Goal: Task Accomplishment & Management: Manage account settings

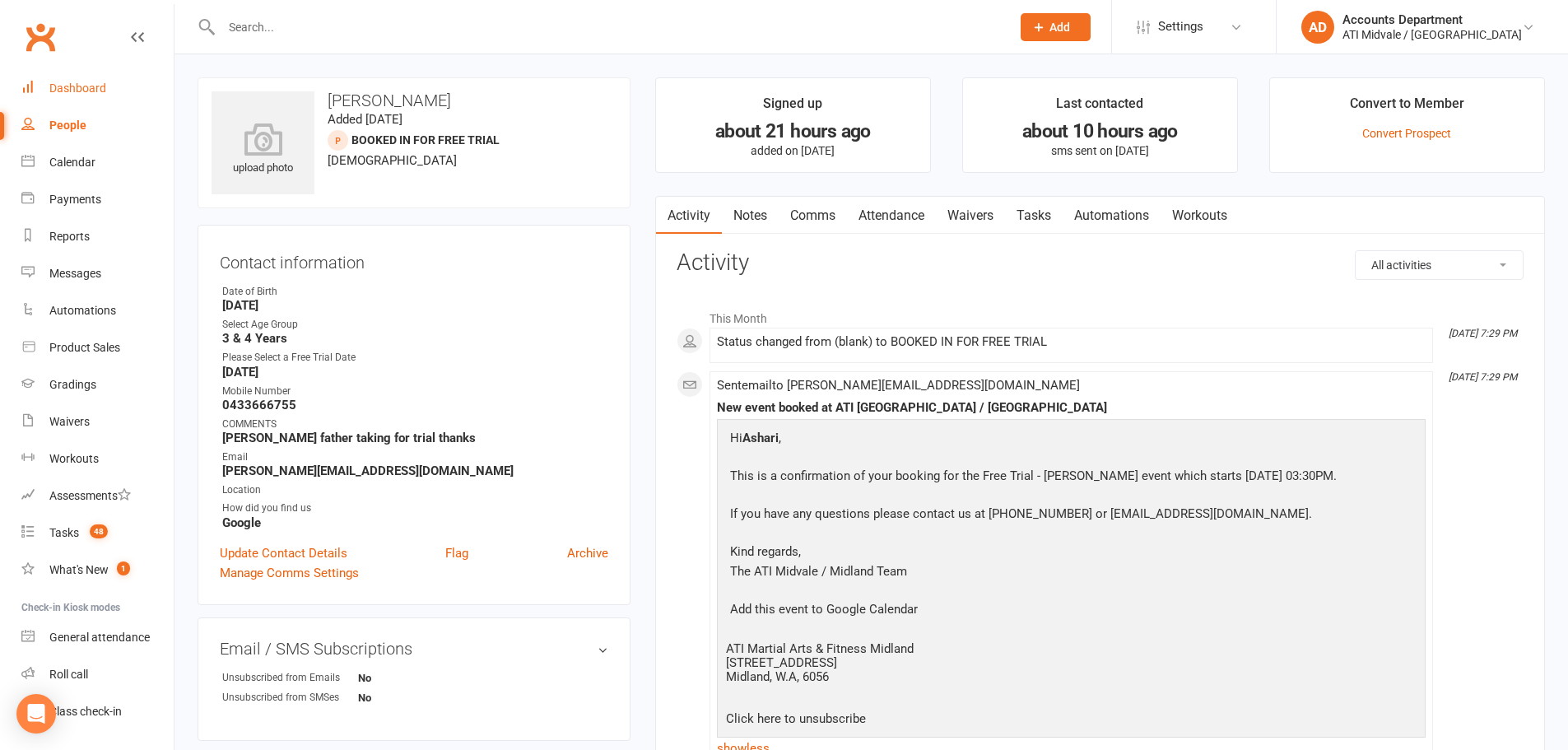
click at [72, 88] on div "Dashboard" at bounding box center [78, 88] width 57 height 13
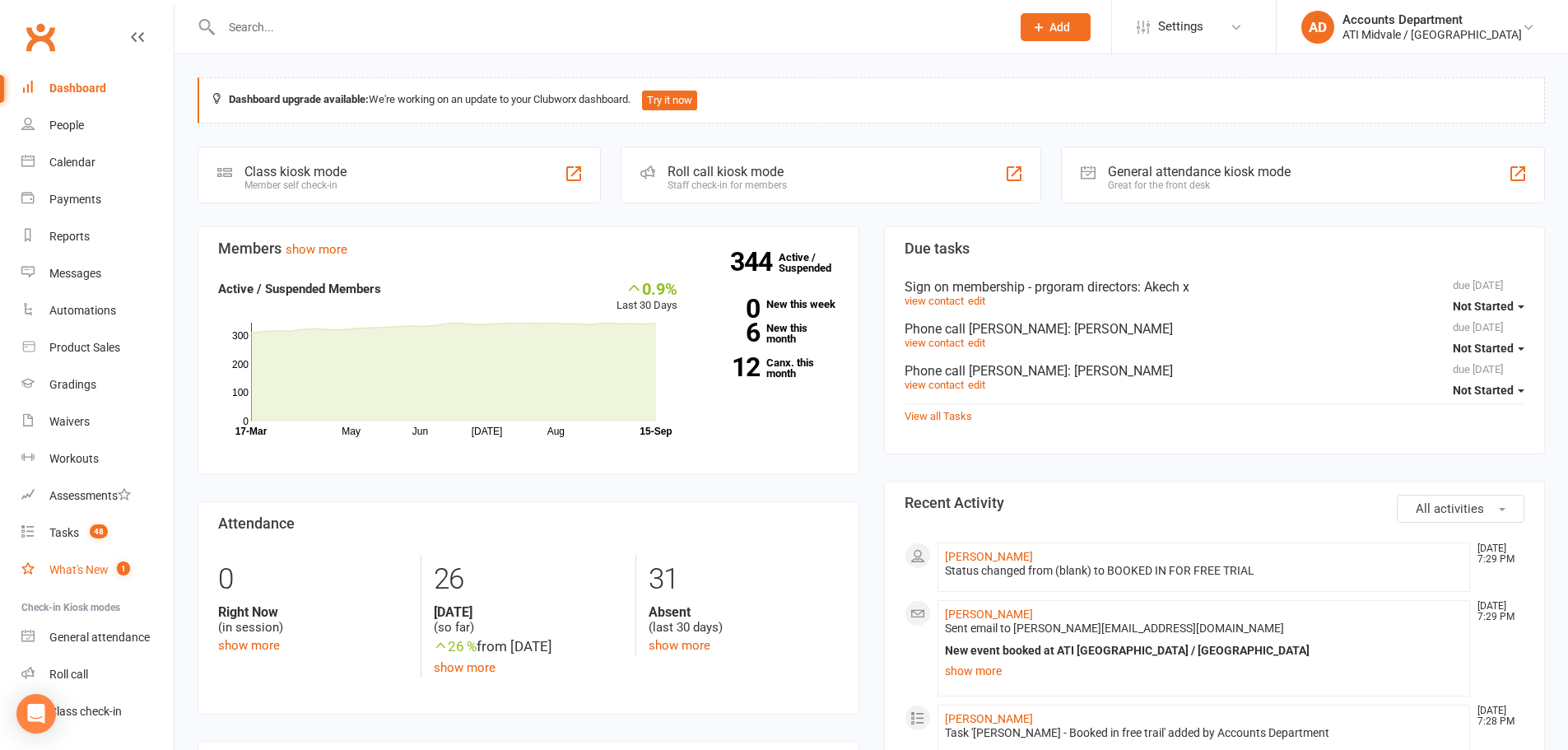
click at [110, 561] on link "What's New 1" at bounding box center [97, 570] width 152 height 37
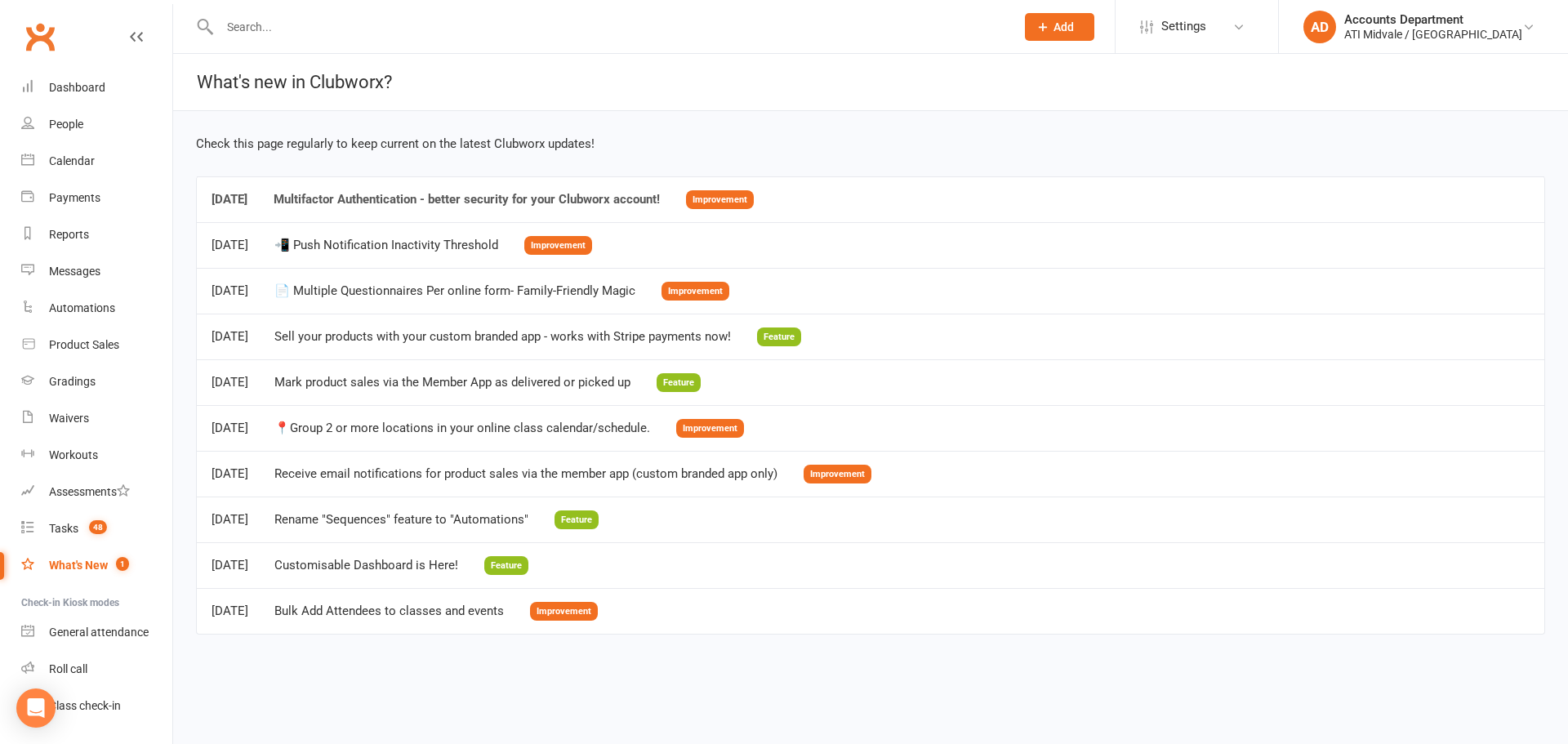
click at [489, 194] on div "Multifactor Authentication - better security for your Clubworx account!" at bounding box center [467, 199] width 386 height 14
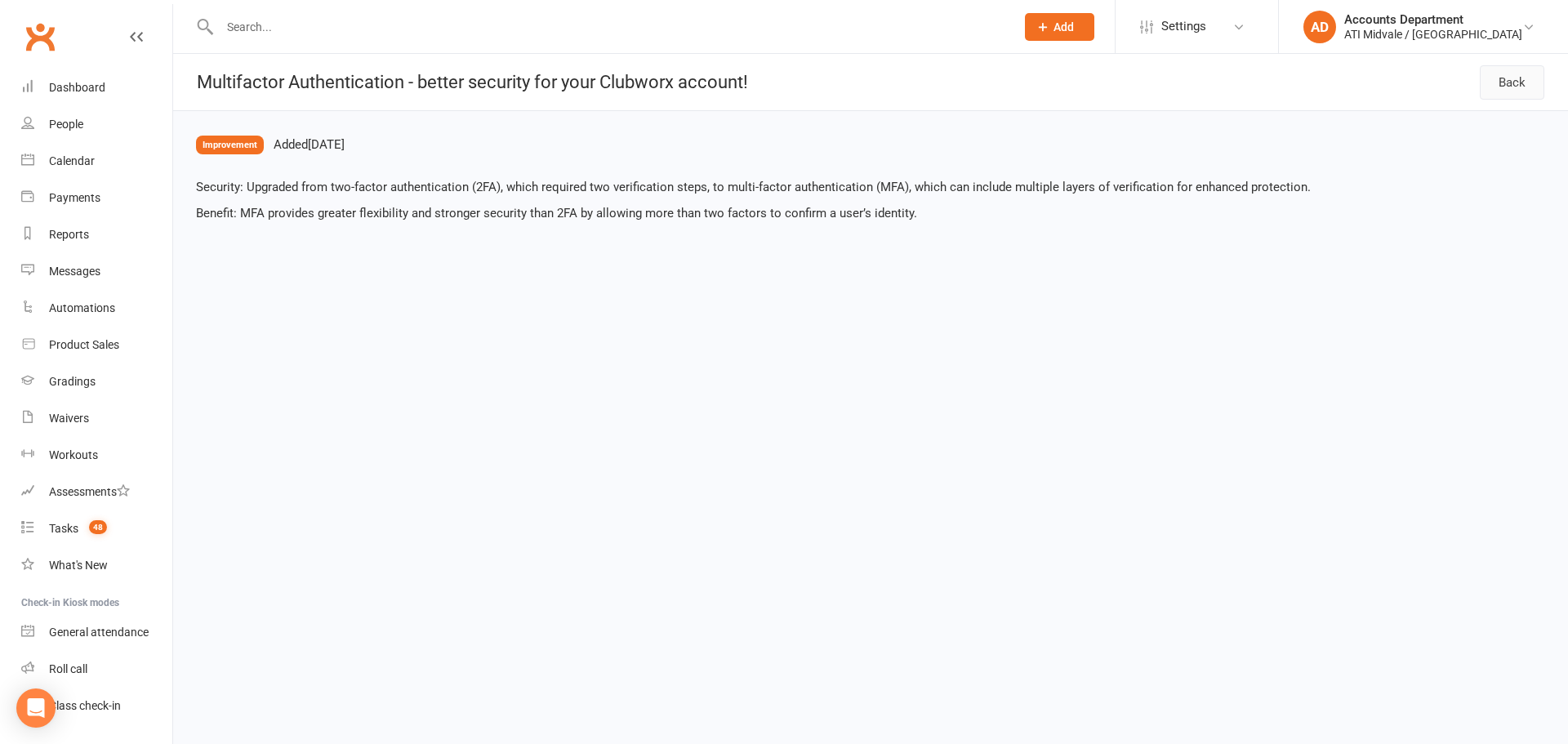
click at [1526, 68] on link "Back" at bounding box center [1512, 81] width 64 height 34
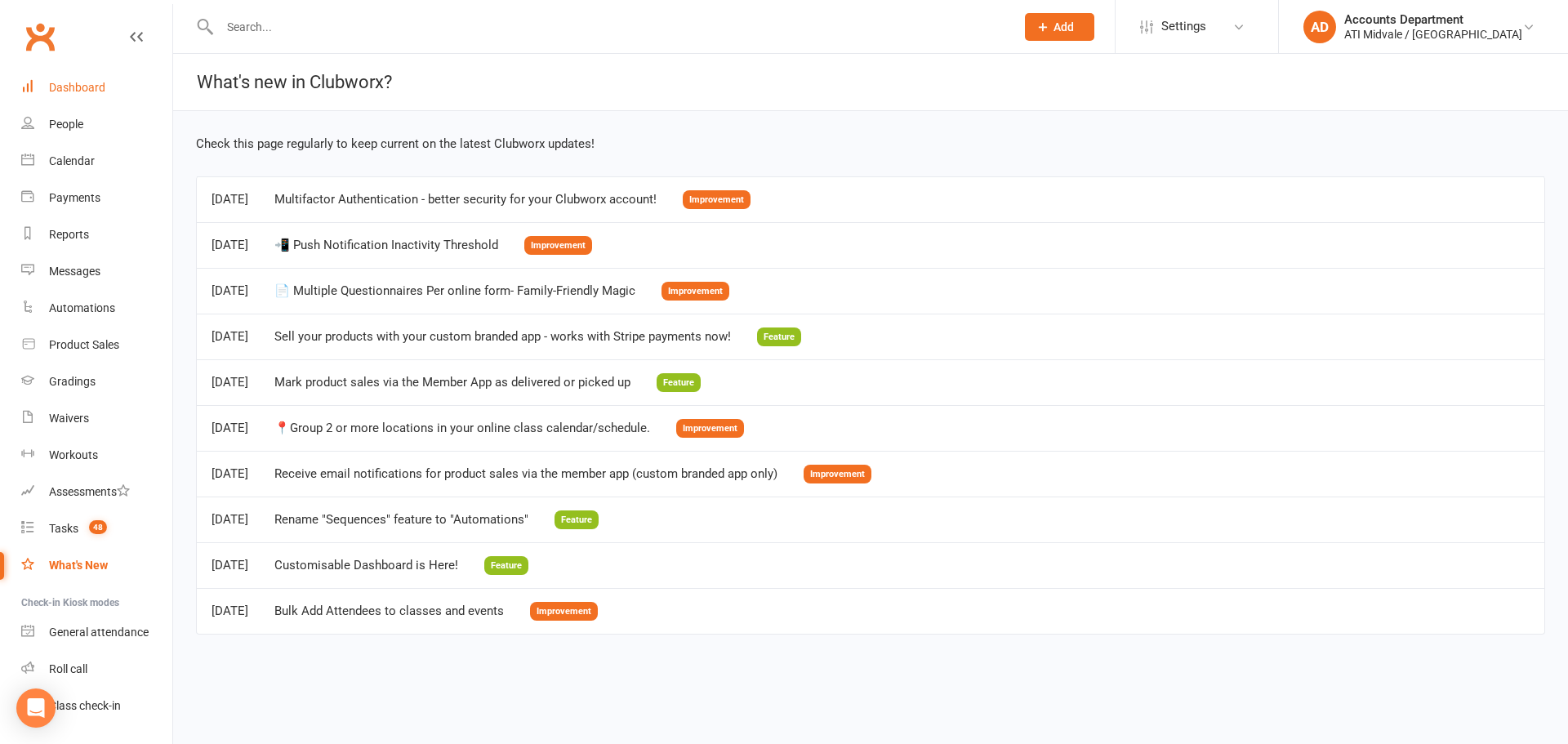
click at [85, 92] on div "Dashboard" at bounding box center [78, 87] width 57 height 13
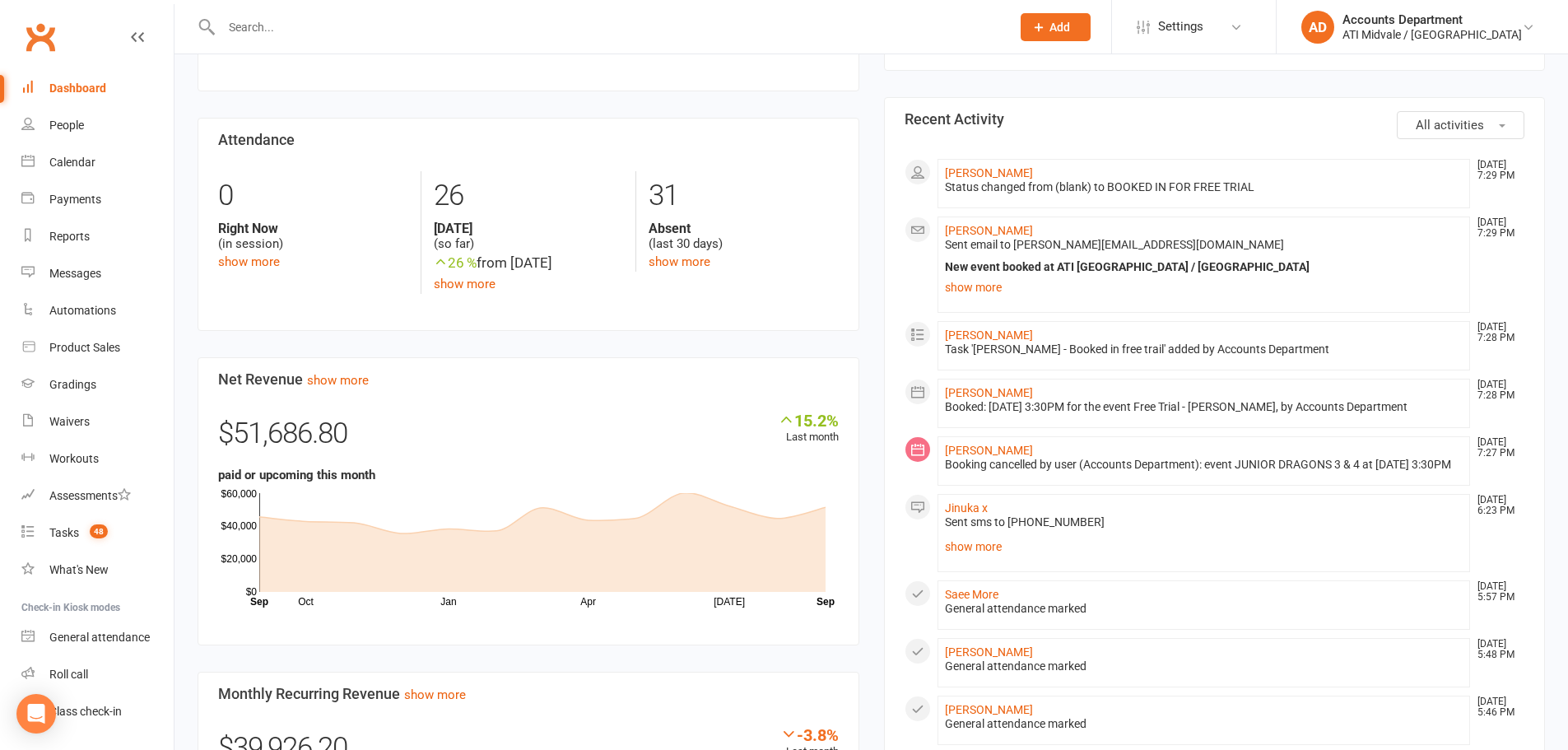
scroll to position [411, 0]
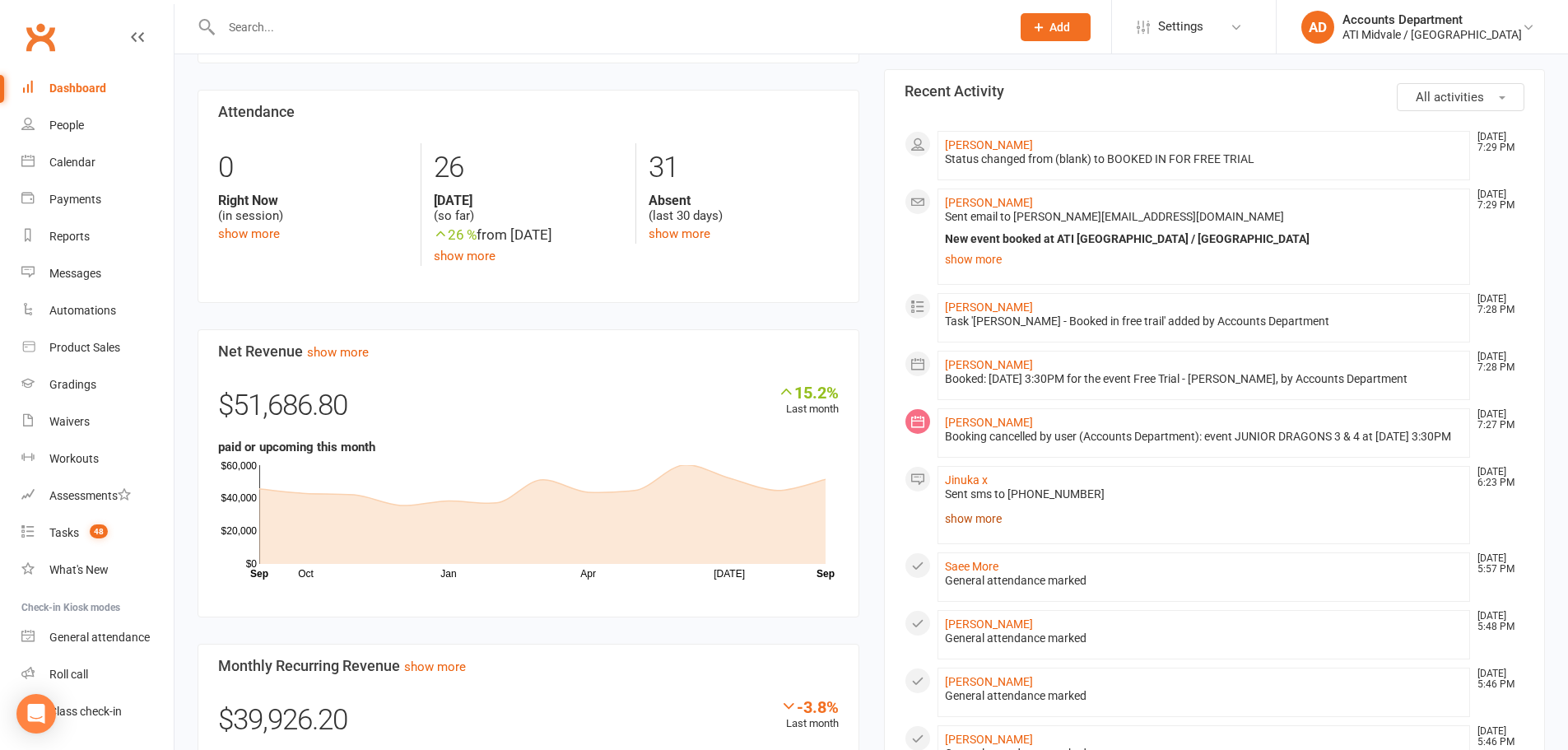
click at [970, 530] on link "show more" at bounding box center [1204, 518] width 518 height 23
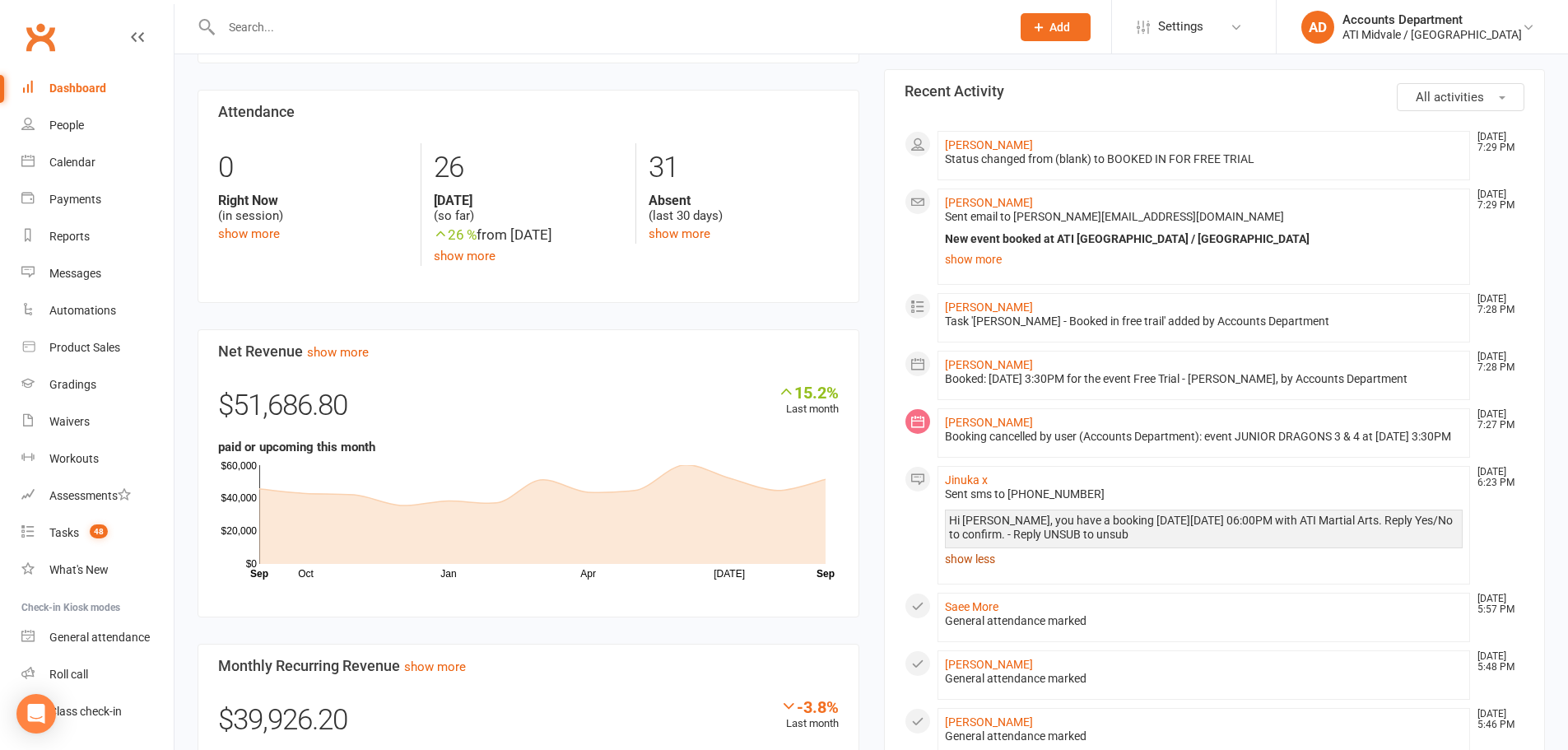
click at [963, 568] on link "show less" at bounding box center [1204, 558] width 518 height 23
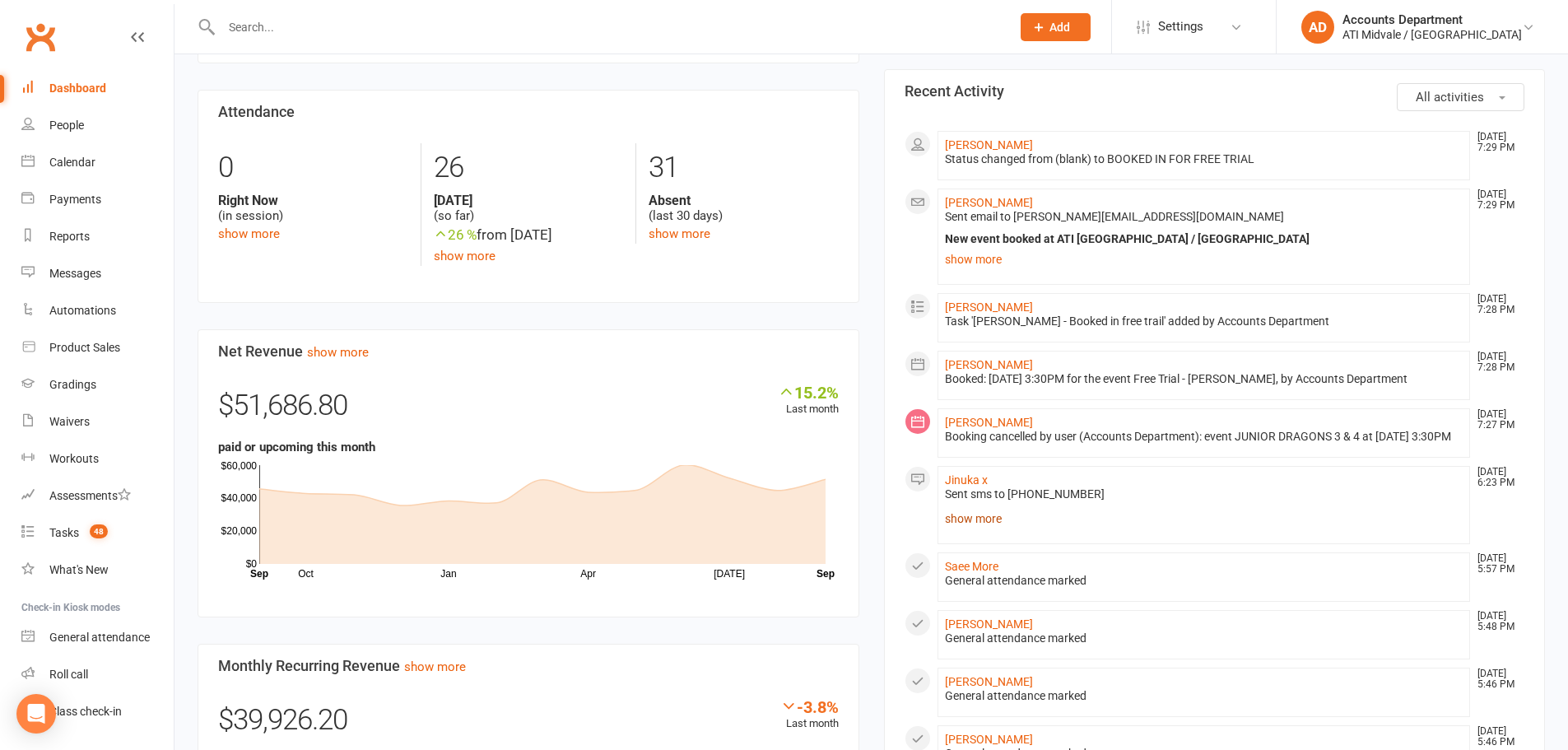
click at [965, 530] on link "show more" at bounding box center [1204, 518] width 518 height 23
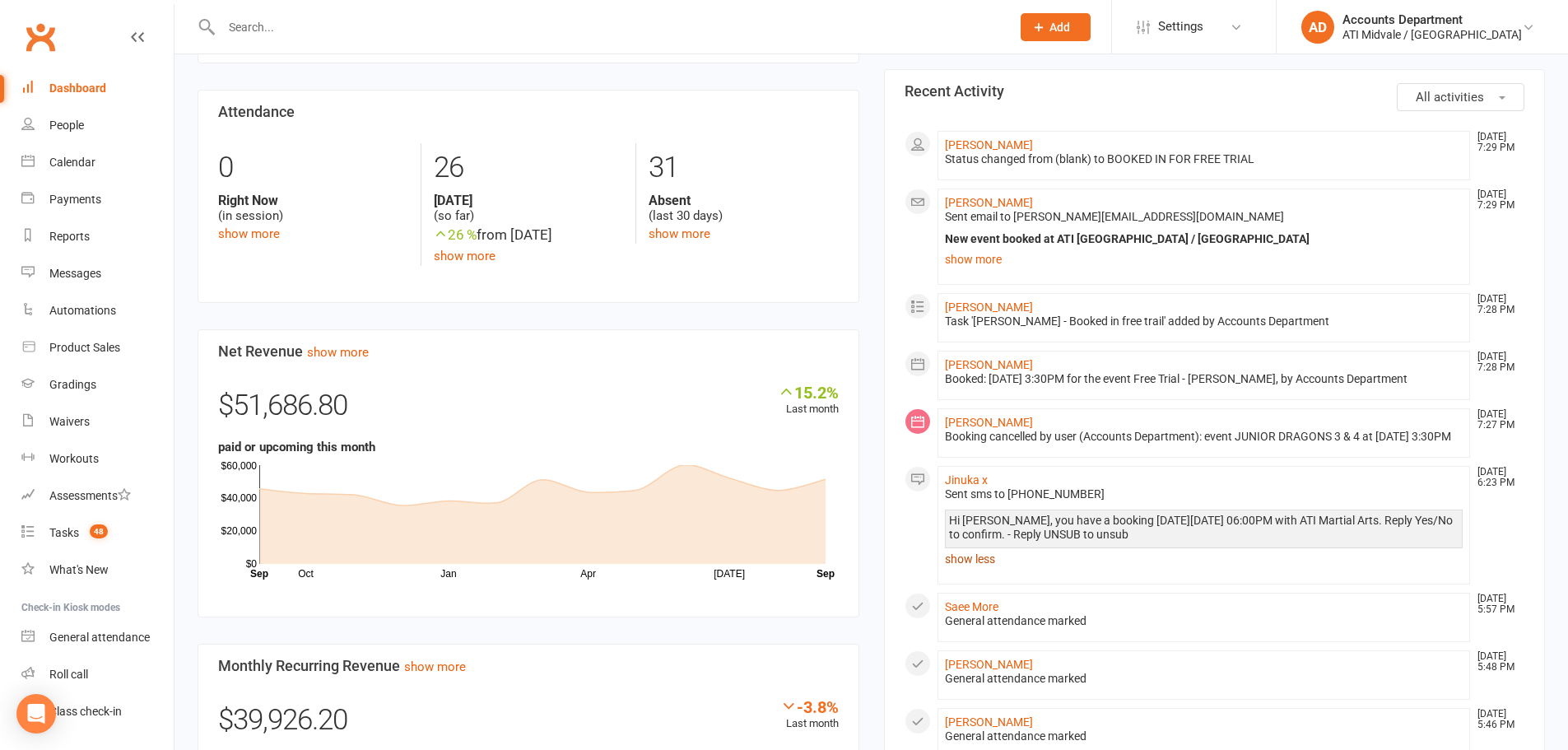
click at [958, 570] on link "show less" at bounding box center [1204, 558] width 518 height 23
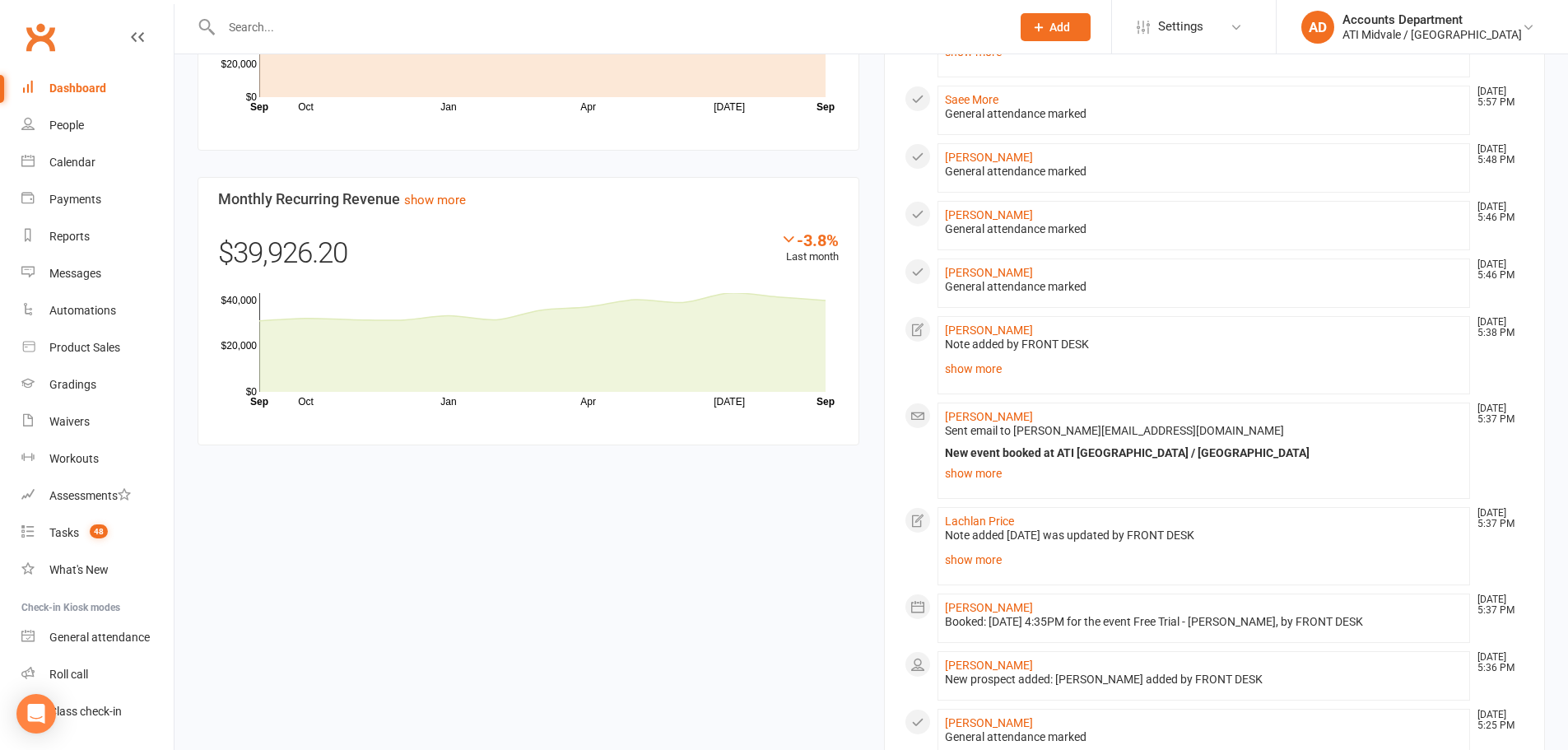
scroll to position [905, 0]
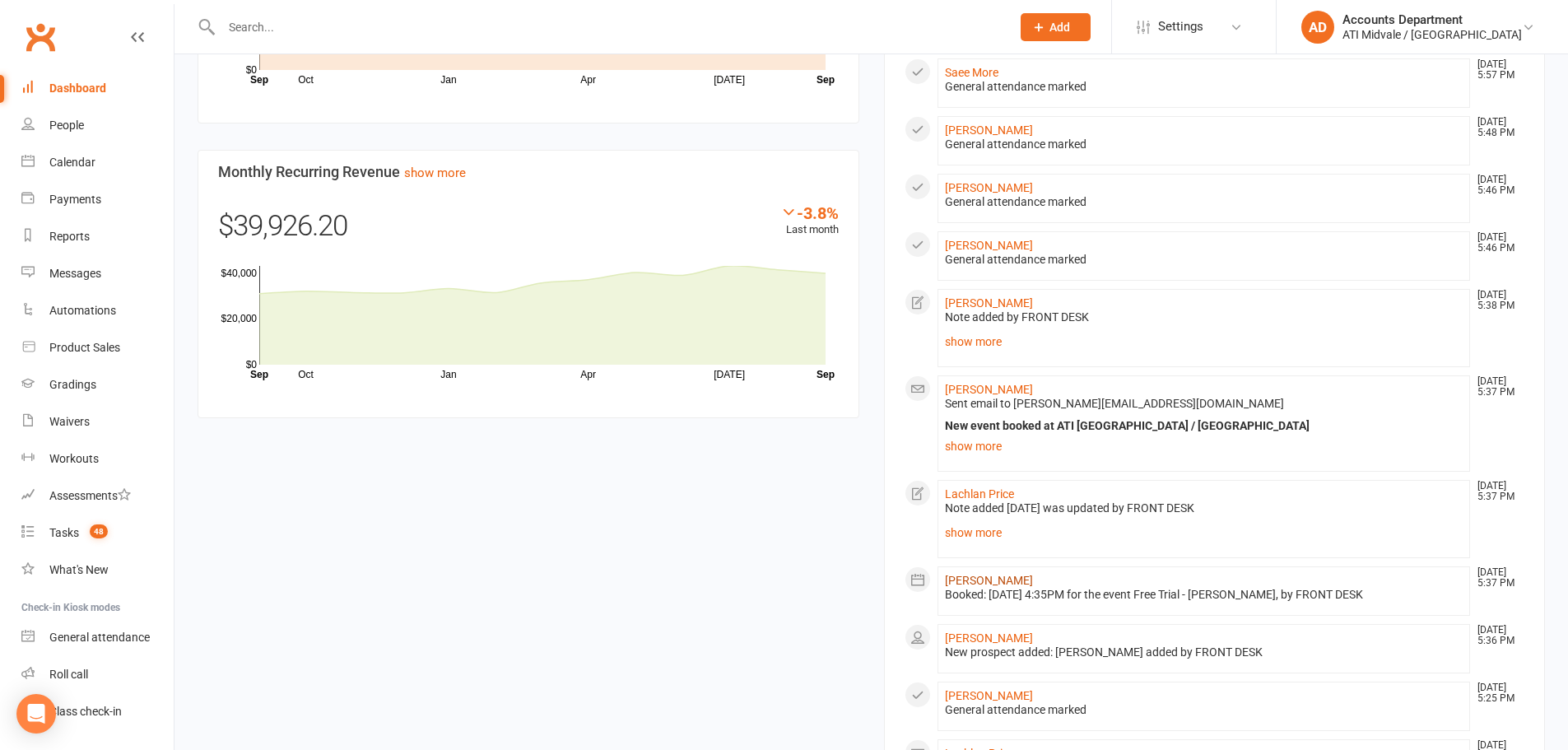
click at [988, 587] on link "[PERSON_NAME]" at bounding box center [988, 580] width 88 height 13
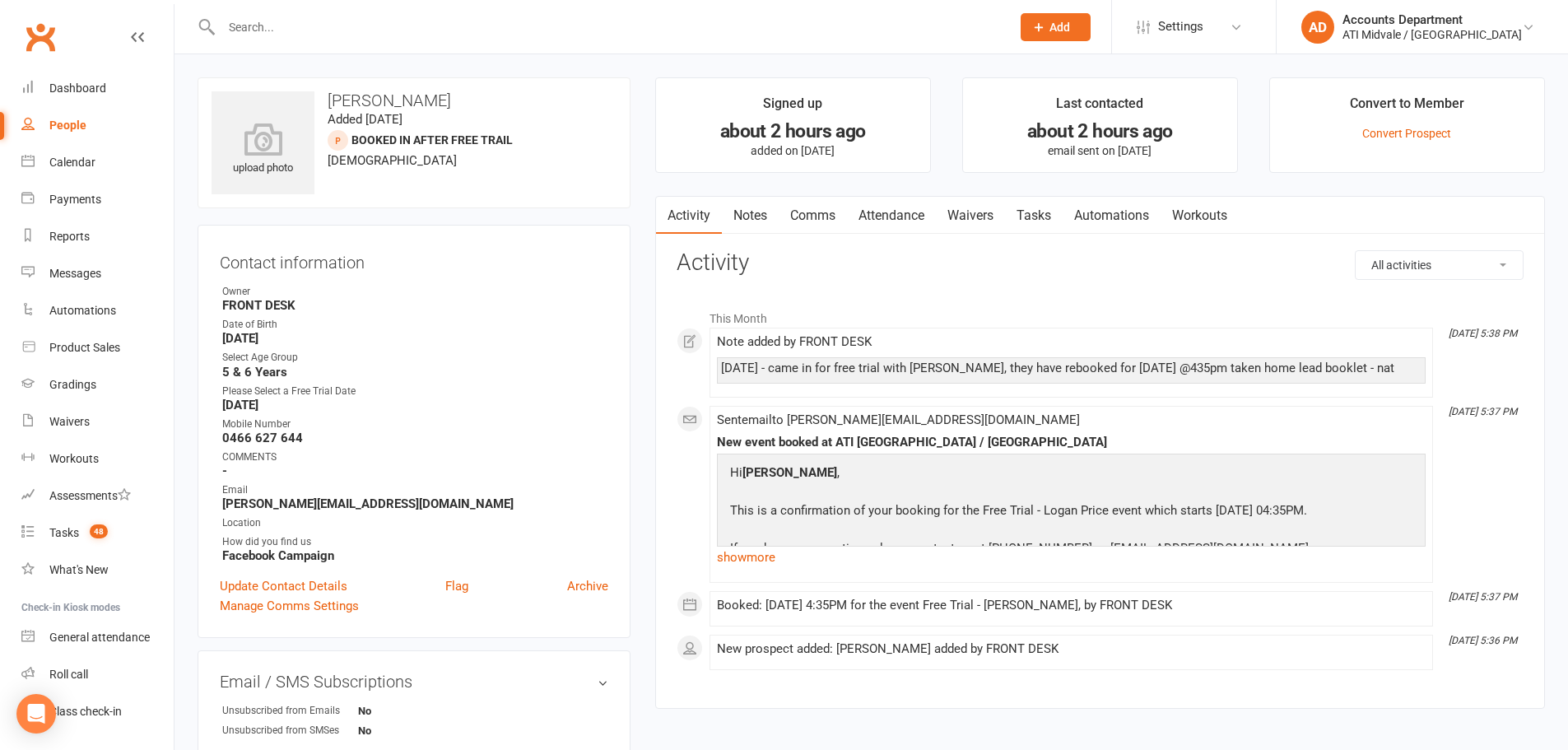
click at [1032, 210] on link "Tasks" at bounding box center [1033, 215] width 57 height 38
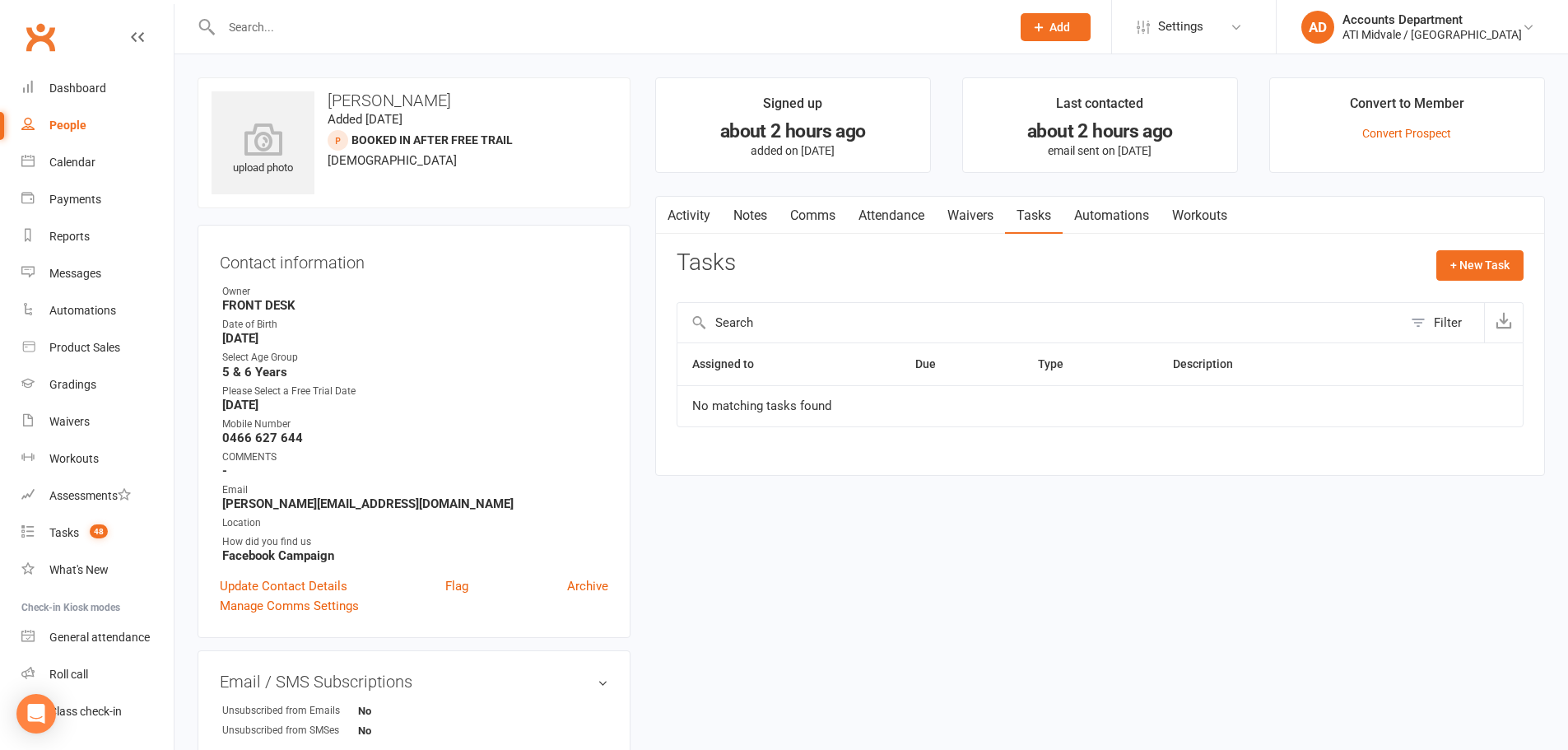
click at [905, 211] on link "Attendance" at bounding box center [891, 215] width 89 height 38
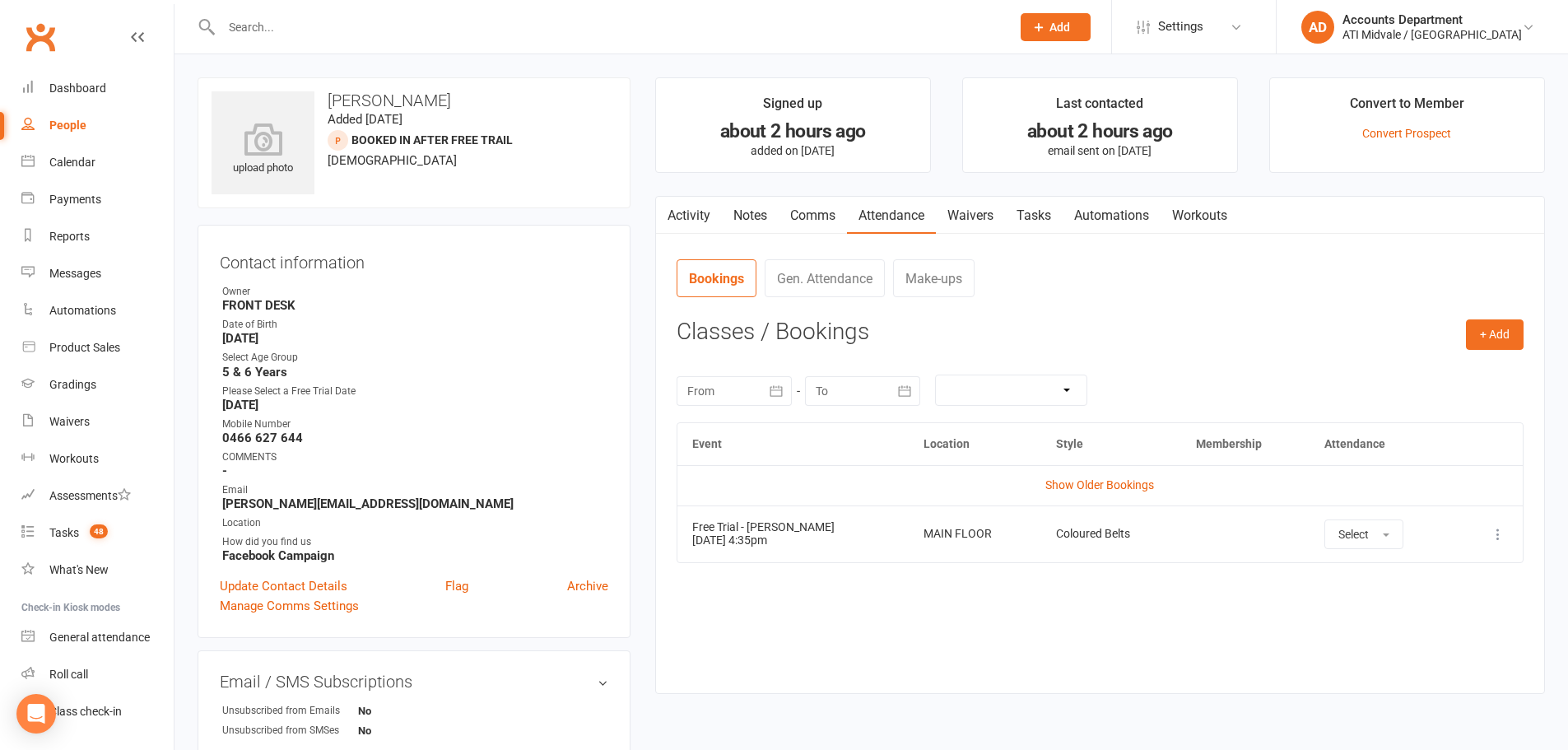
click at [1034, 219] on link "Tasks" at bounding box center [1033, 215] width 57 height 38
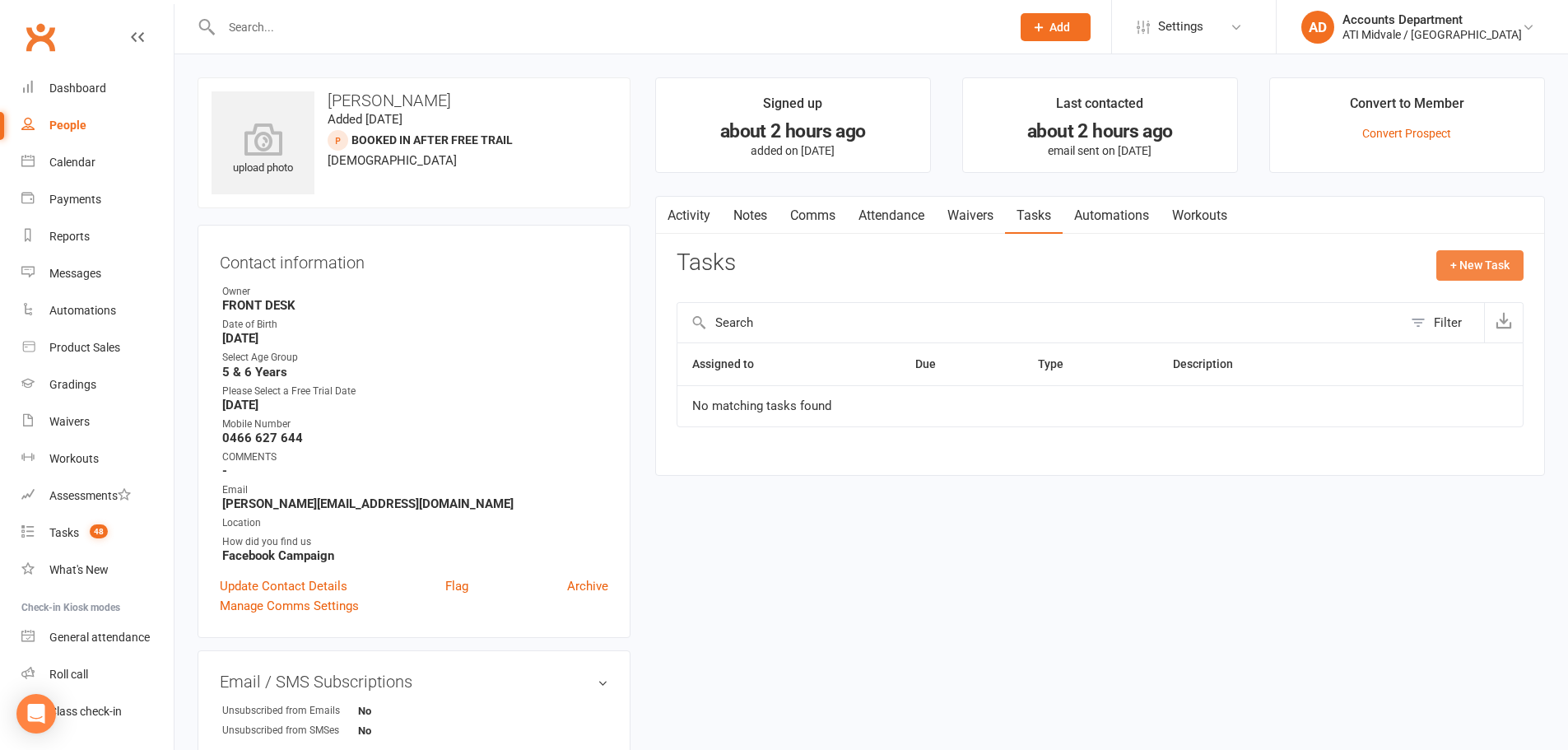
click at [1450, 252] on button "+ New Task" at bounding box center [1479, 265] width 88 height 30
select select "4274"
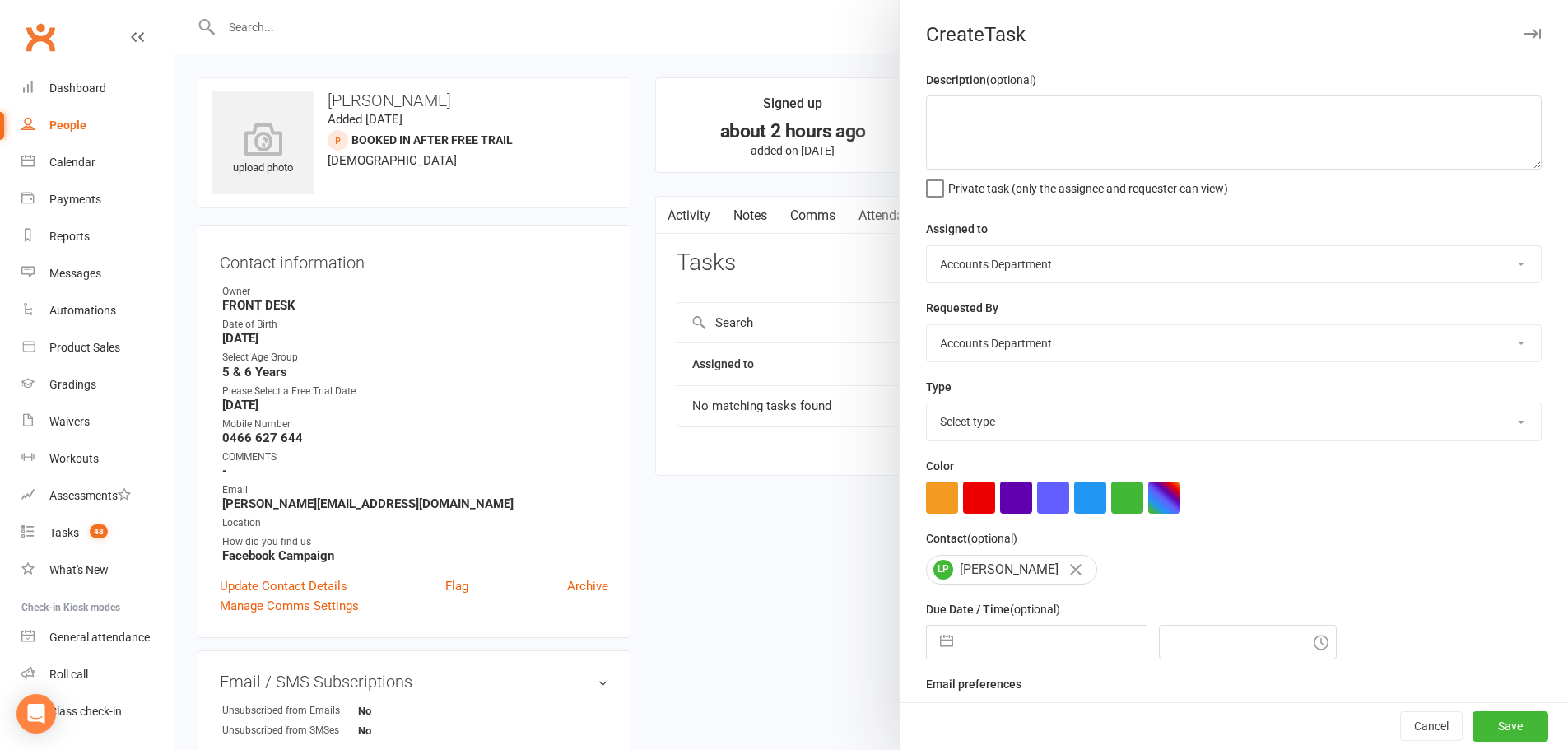
click at [965, 419] on select "Select type Add info to task Automatic renewal checking Booked in for 1st trial…" at bounding box center [1234, 421] width 614 height 36
select select "18608"
click at [927, 407] on select "Select type Add info to task Automatic renewal checking Booked in for 1st trial…" at bounding box center [1234, 421] width 614 height 36
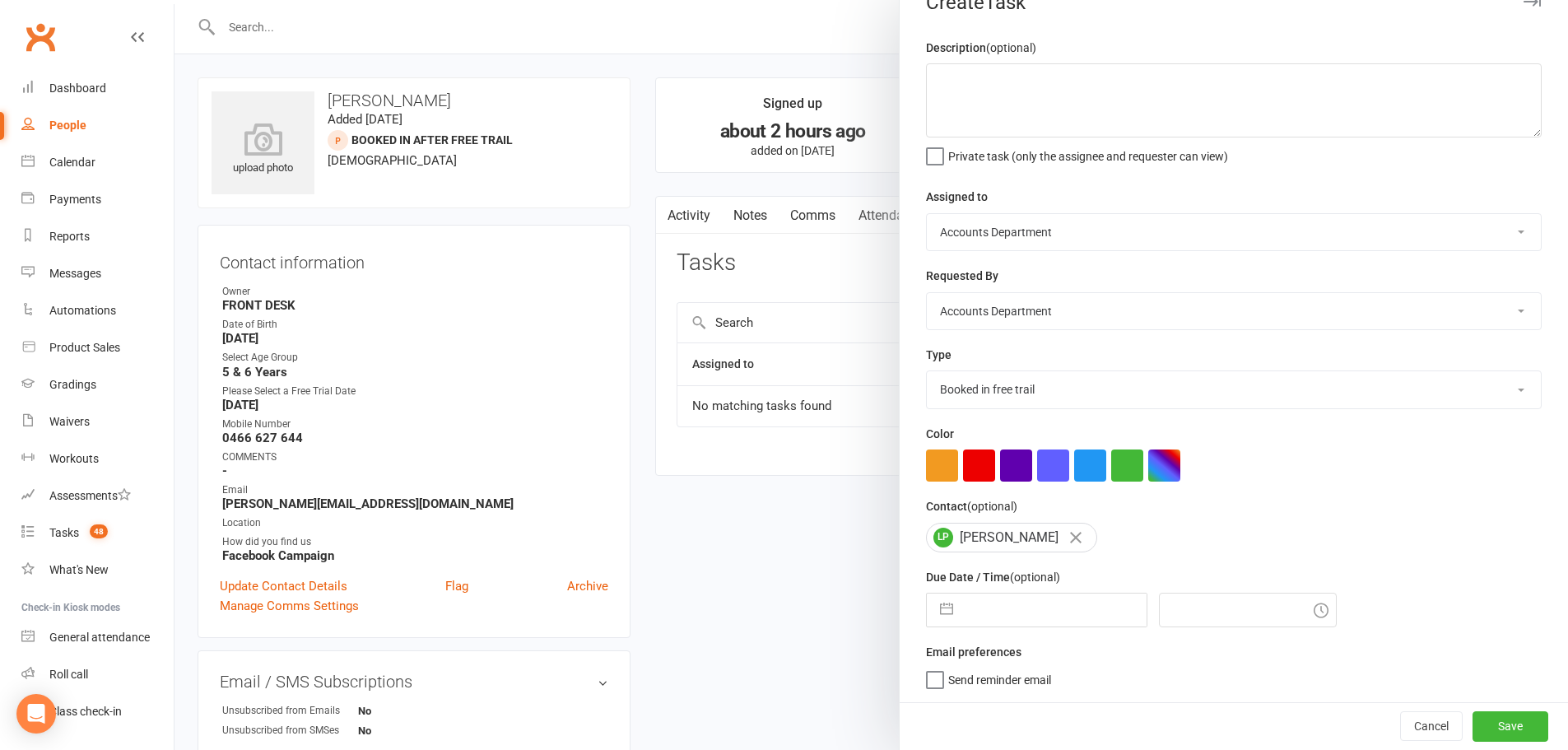
click at [947, 605] on button "button" at bounding box center [946, 610] width 30 height 33
select select "7"
select select "2025"
select select "8"
select select "2025"
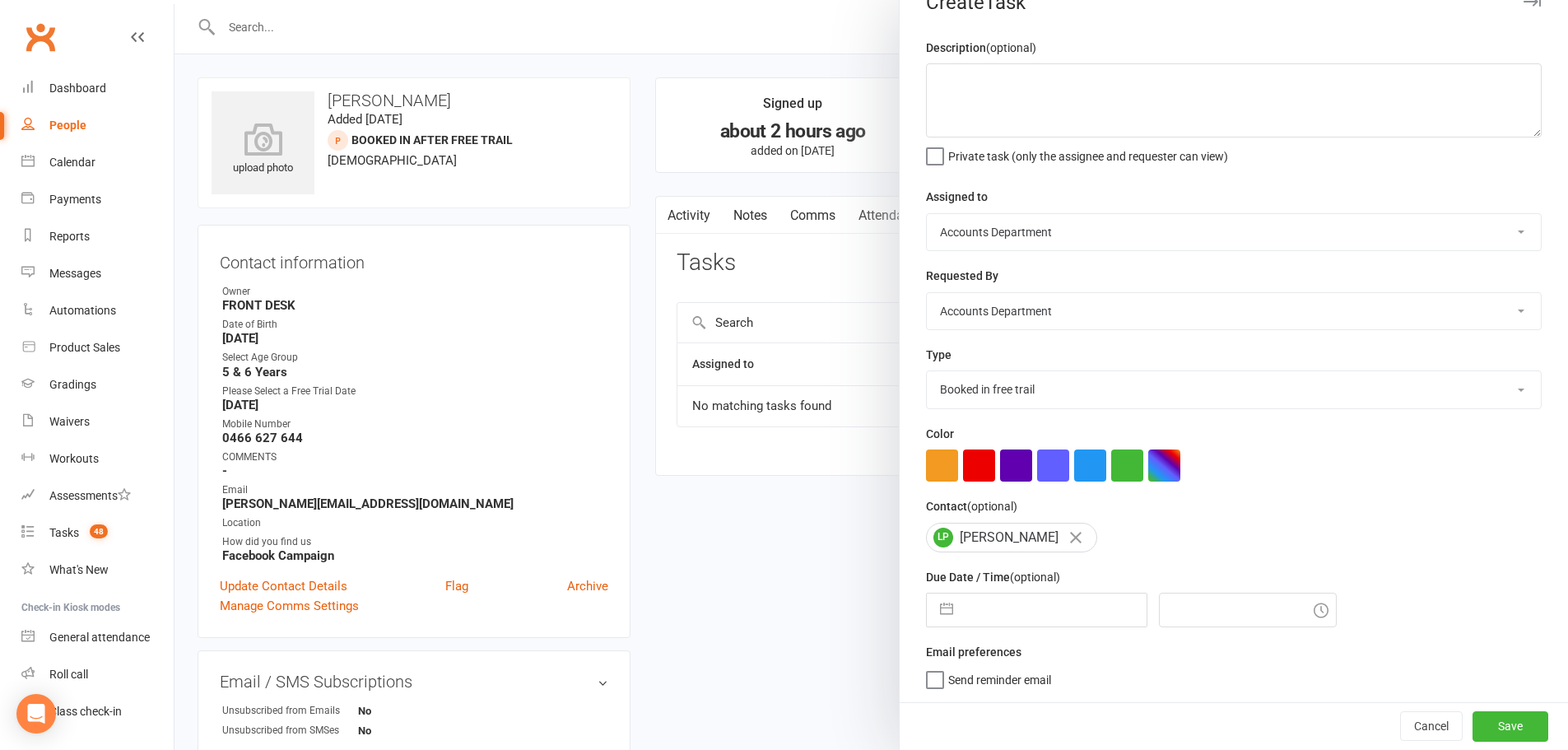
select select "9"
select select "2025"
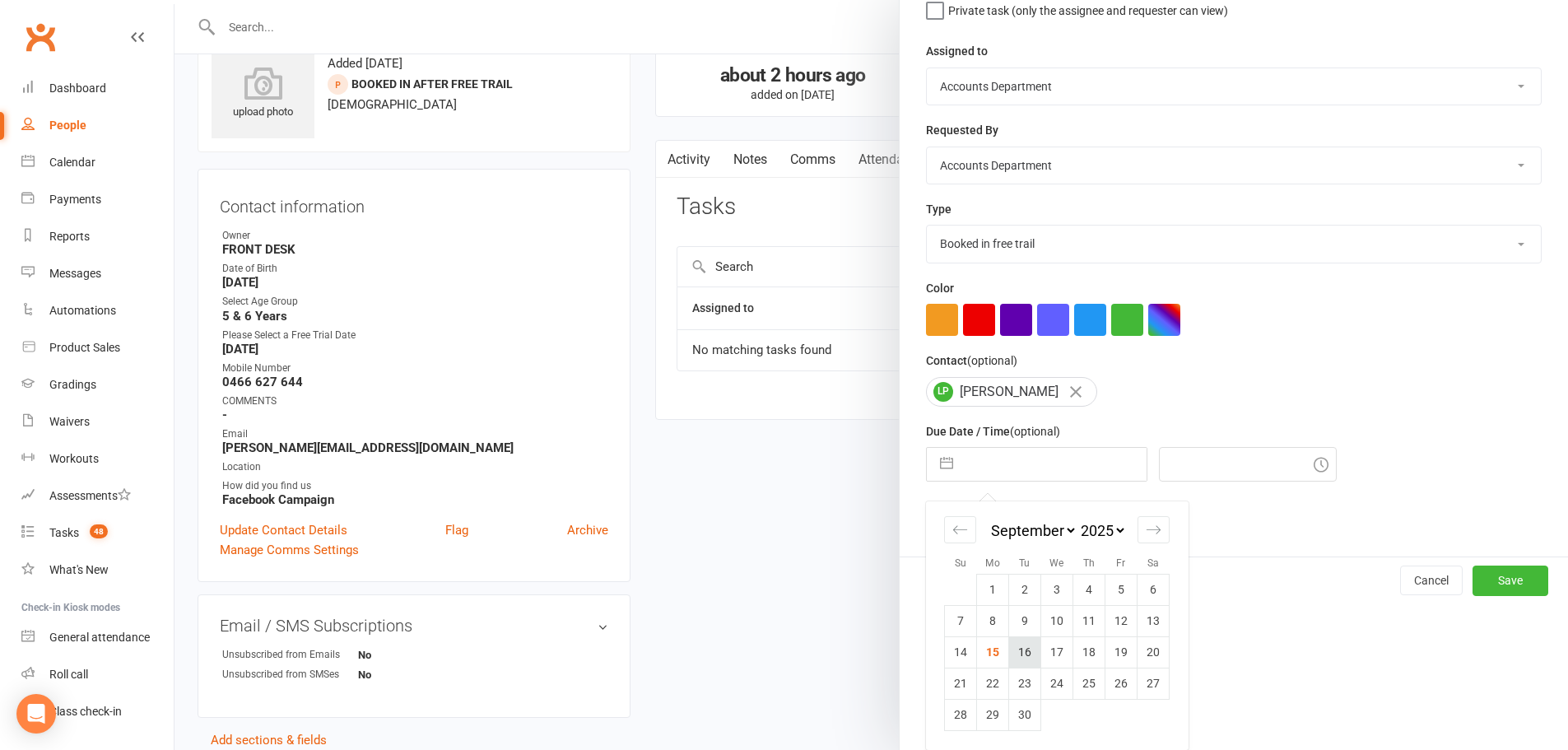
scroll to position [141, 0]
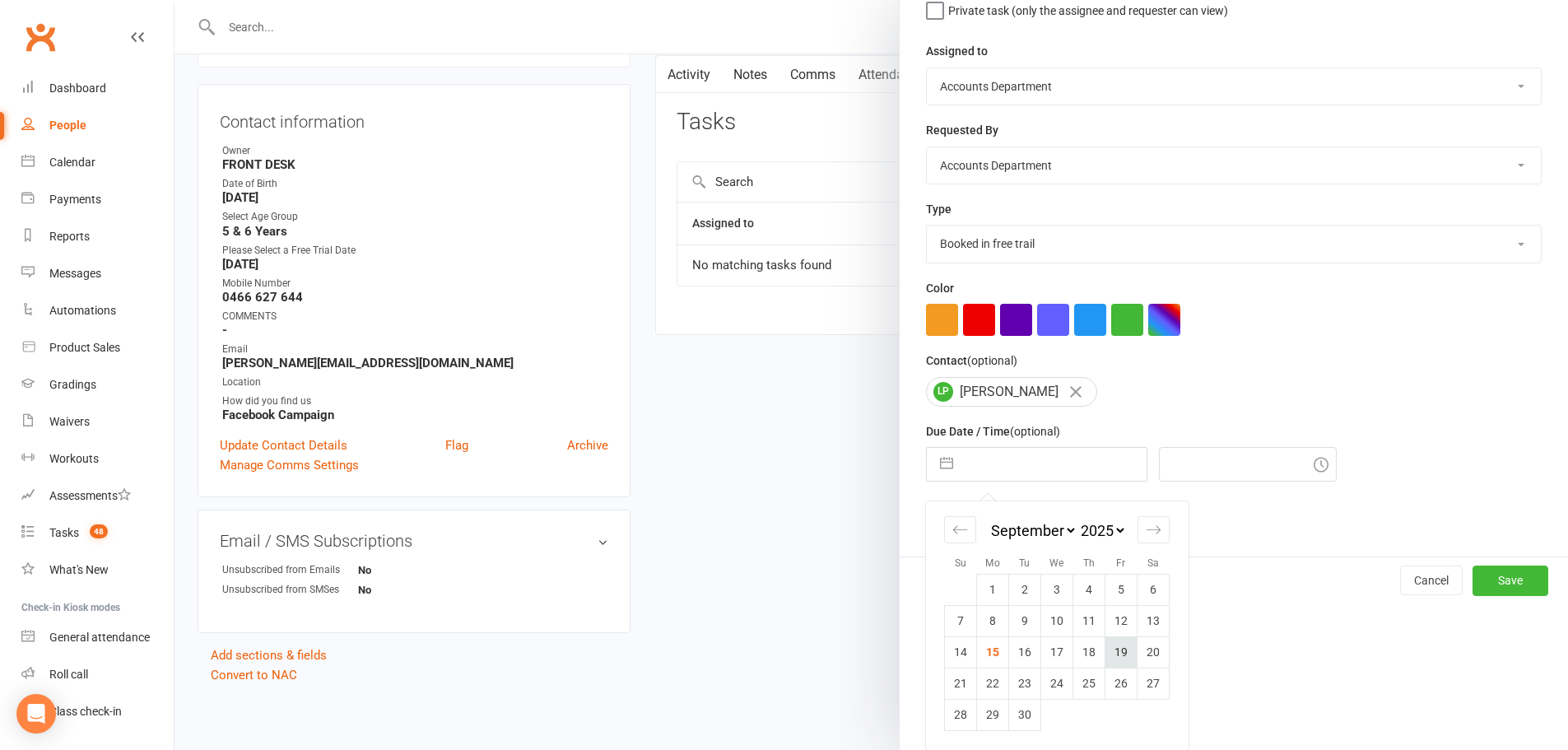
click at [1114, 654] on td "19" at bounding box center [1121, 652] width 32 height 31
type input "[DATE]"
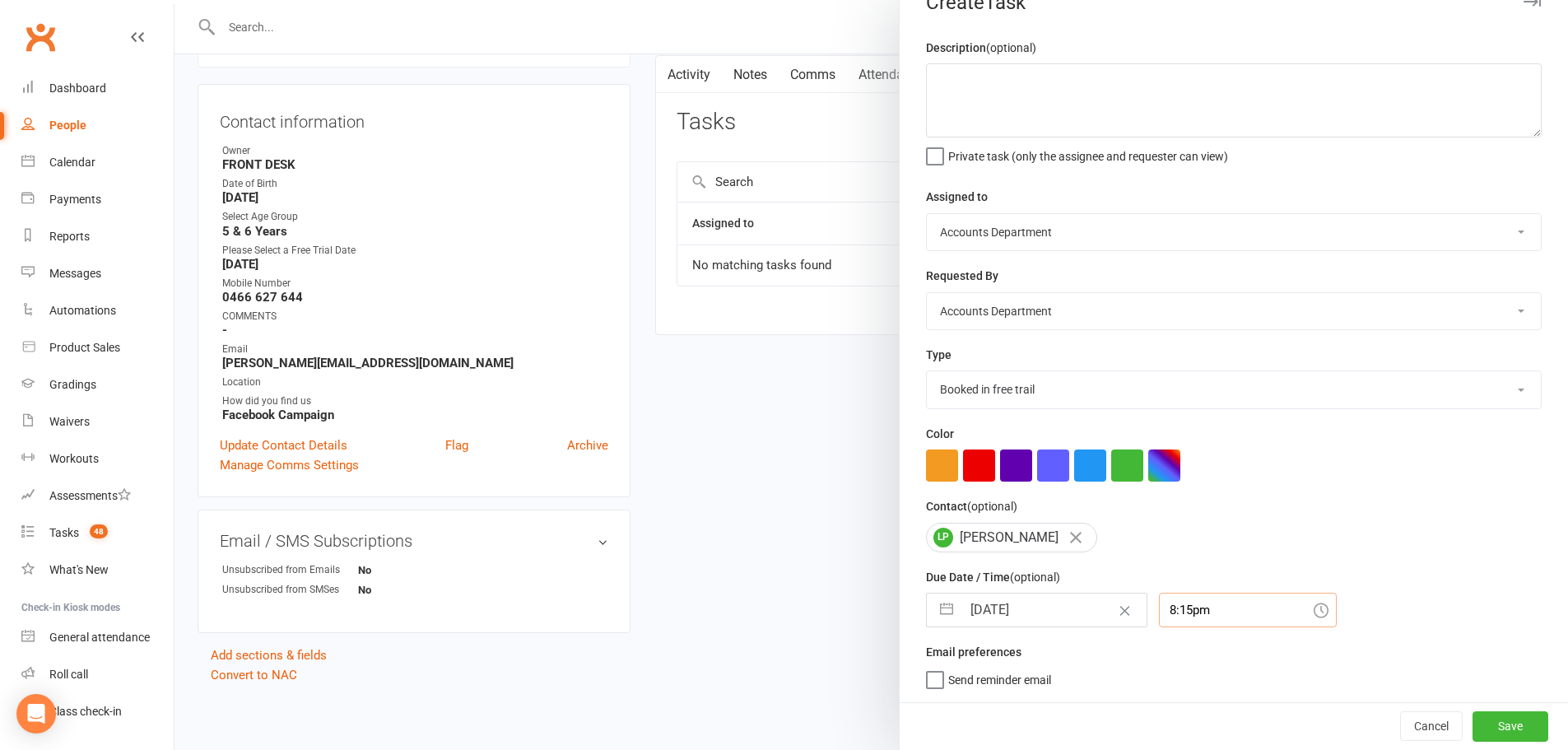
click at [1187, 612] on div "8:15pm" at bounding box center [1247, 609] width 178 height 34
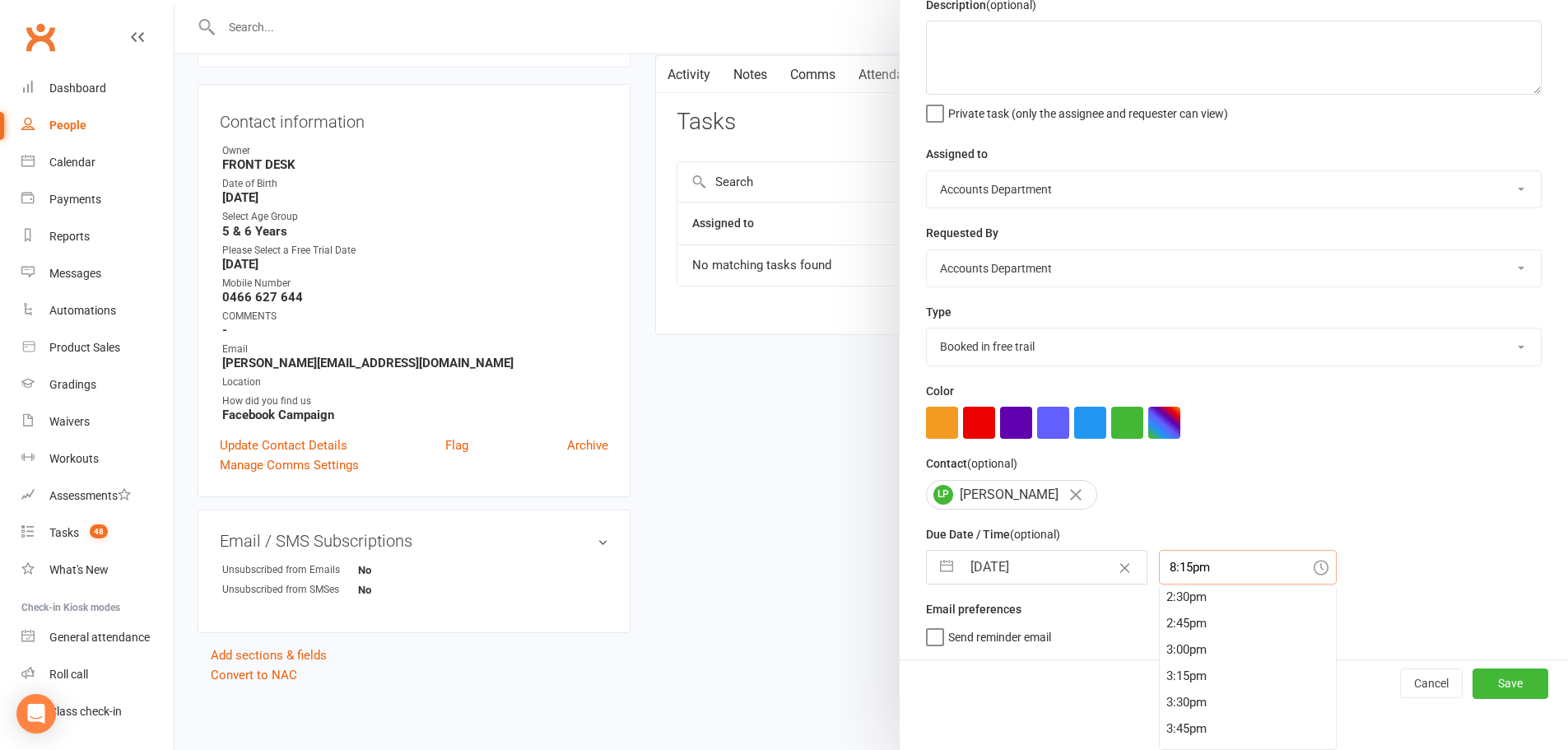
scroll to position [1366, 0]
click at [1187, 622] on div "1:15pm" at bounding box center [1247, 628] width 176 height 27
type input "1:15pm"
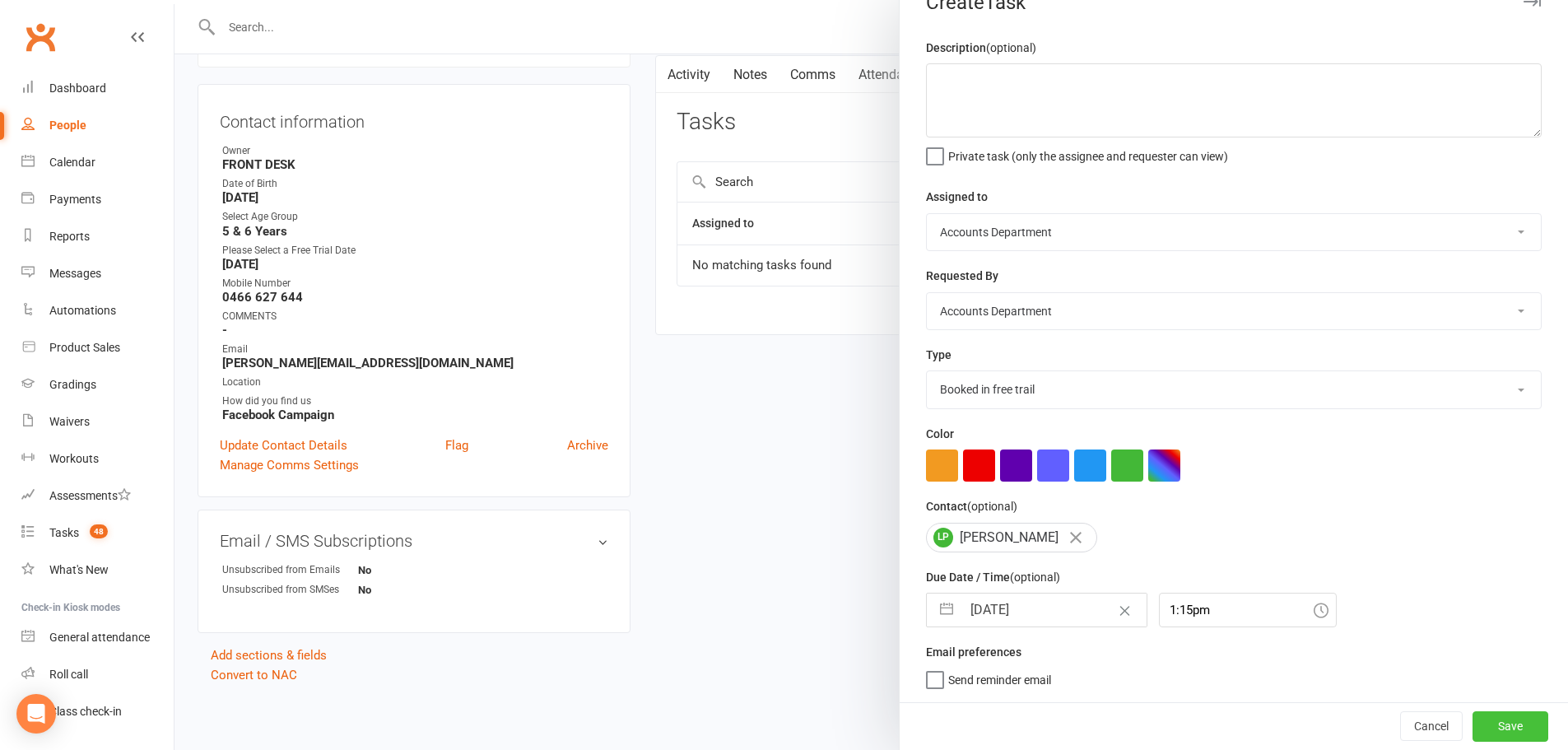
click at [1479, 723] on button "Save" at bounding box center [1510, 726] width 76 height 30
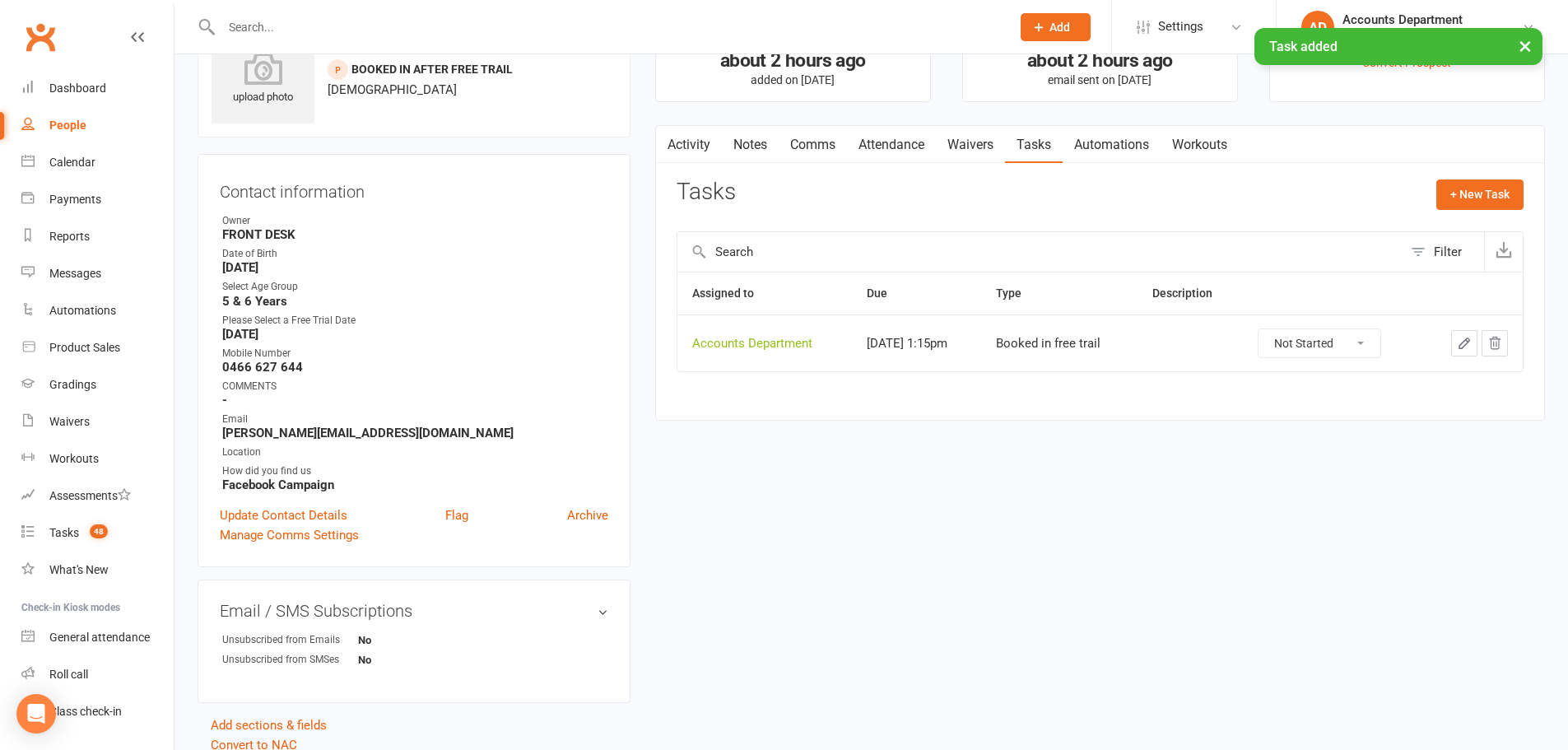
scroll to position [0, 0]
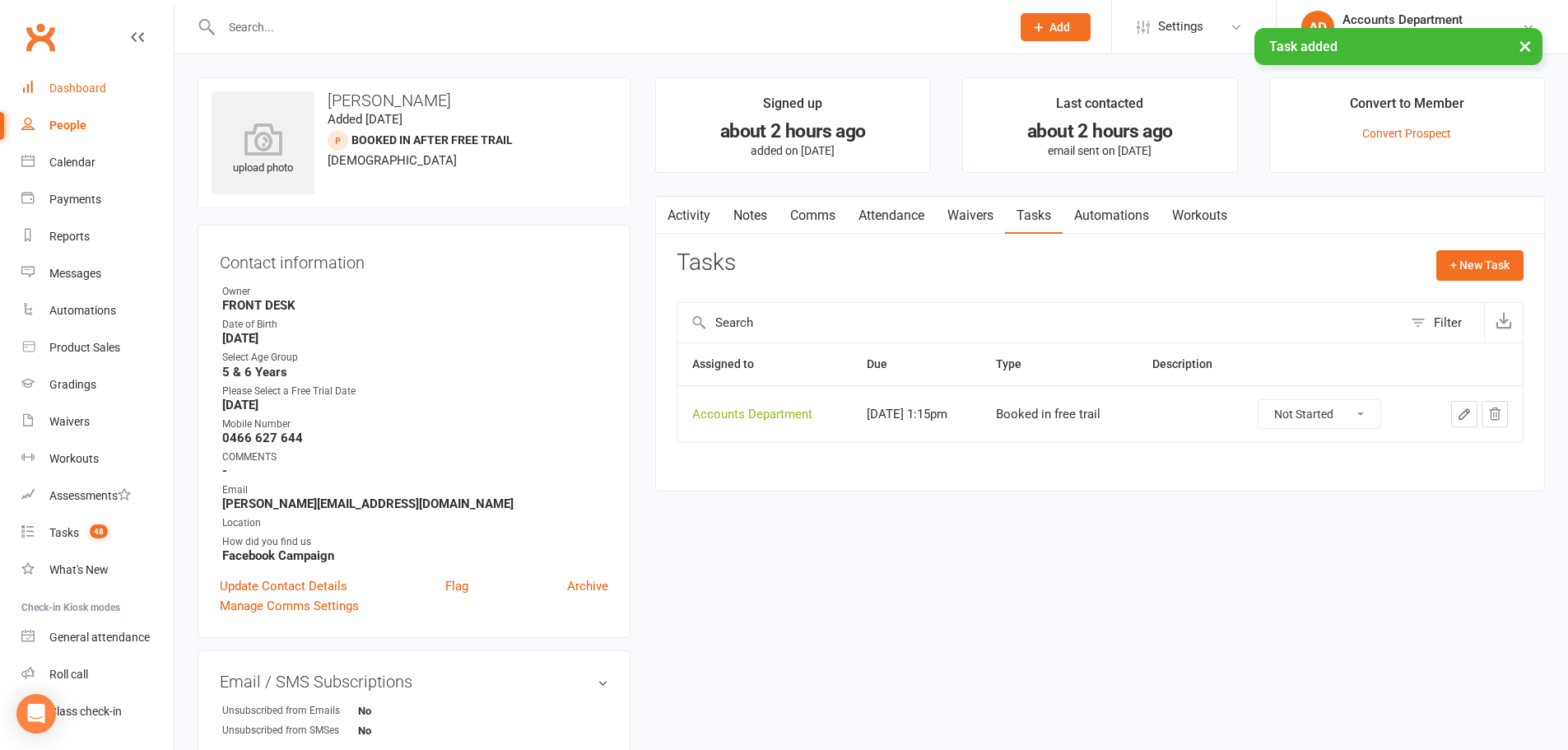
click at [61, 77] on link "Dashboard" at bounding box center [97, 89] width 152 height 37
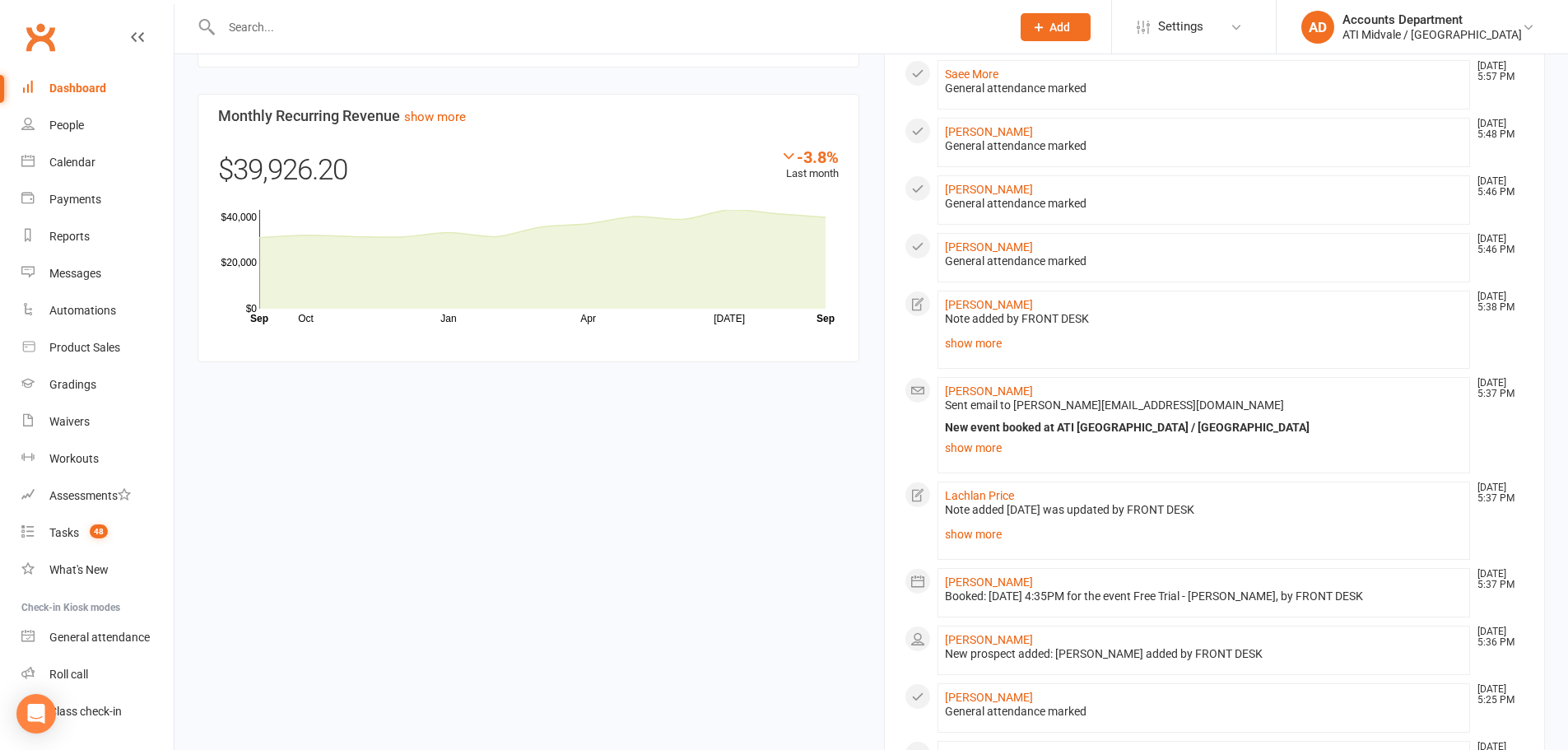
scroll to position [988, 0]
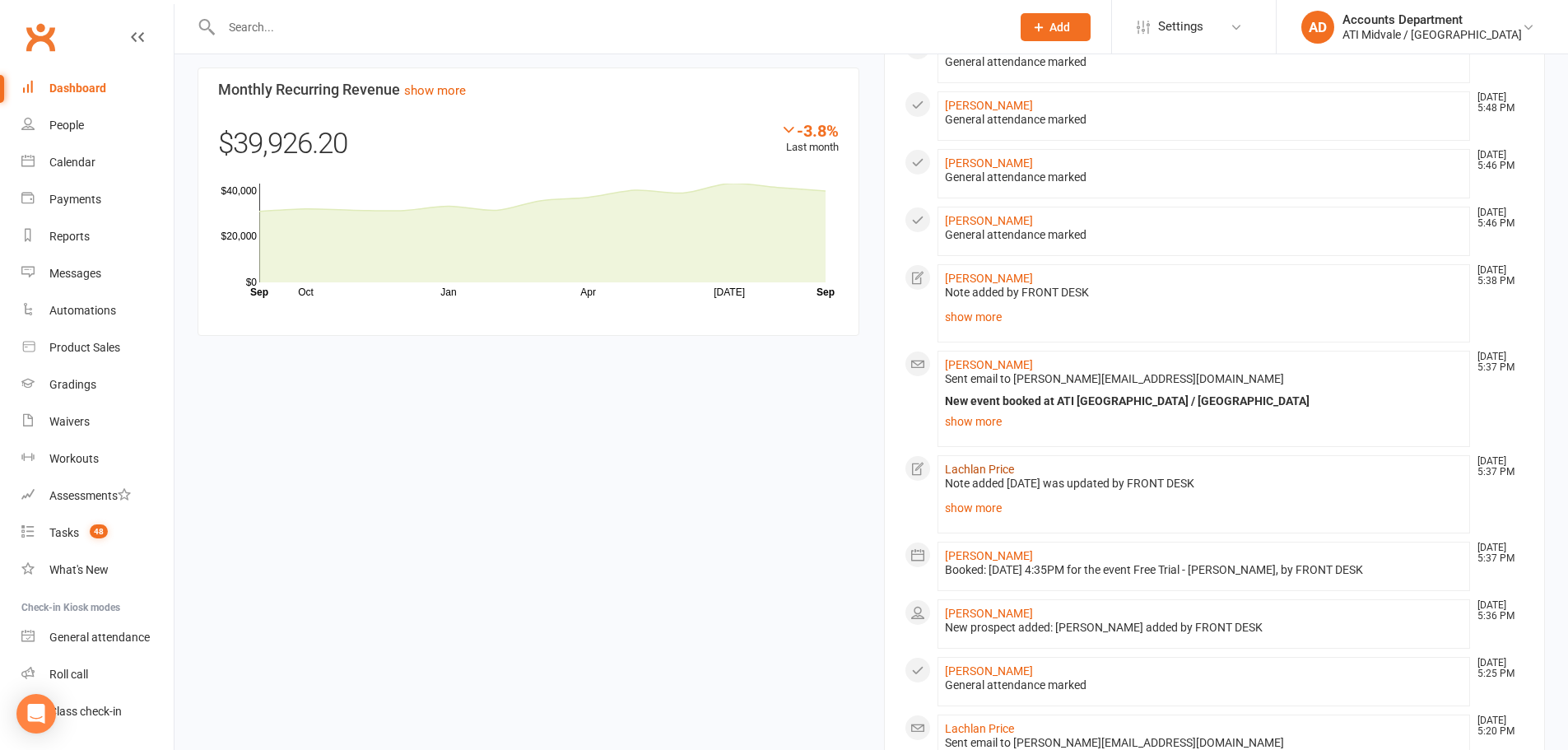
click at [987, 476] on link "Lachlan Price" at bounding box center [979, 469] width 69 height 13
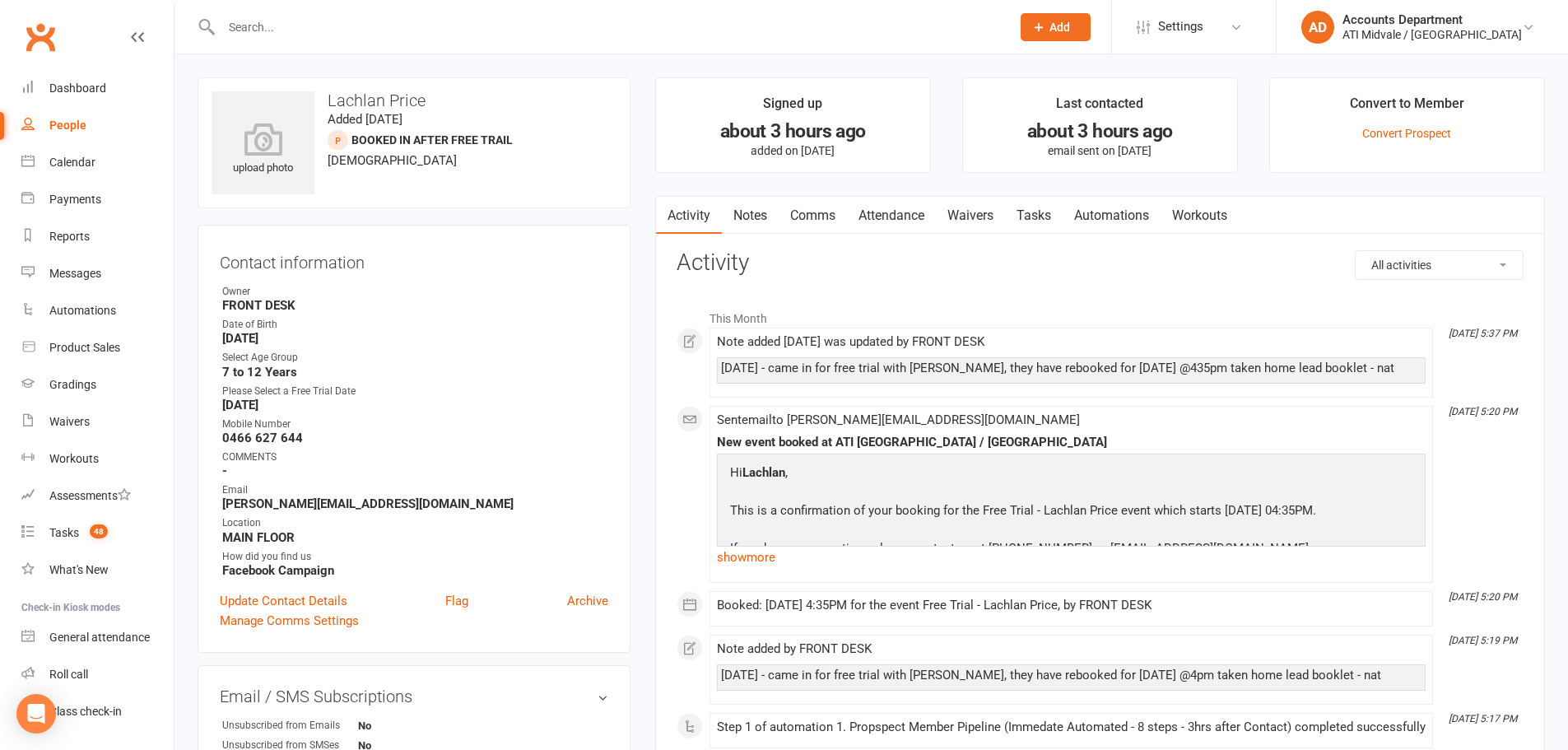
click at [1057, 216] on link "Tasks" at bounding box center [1033, 215] width 57 height 38
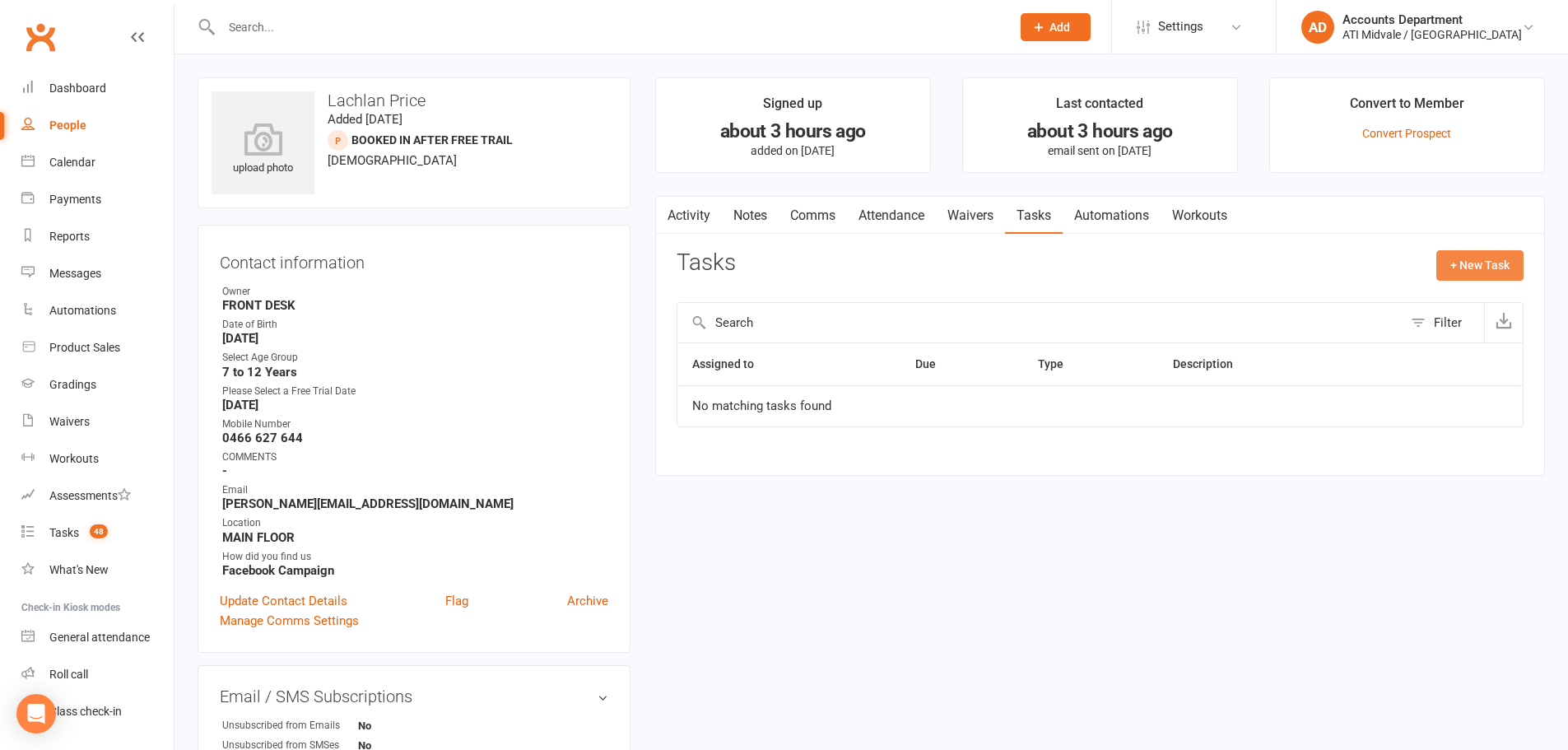
click at [1458, 264] on button "+ New Task" at bounding box center [1479, 265] width 88 height 30
select select "4274"
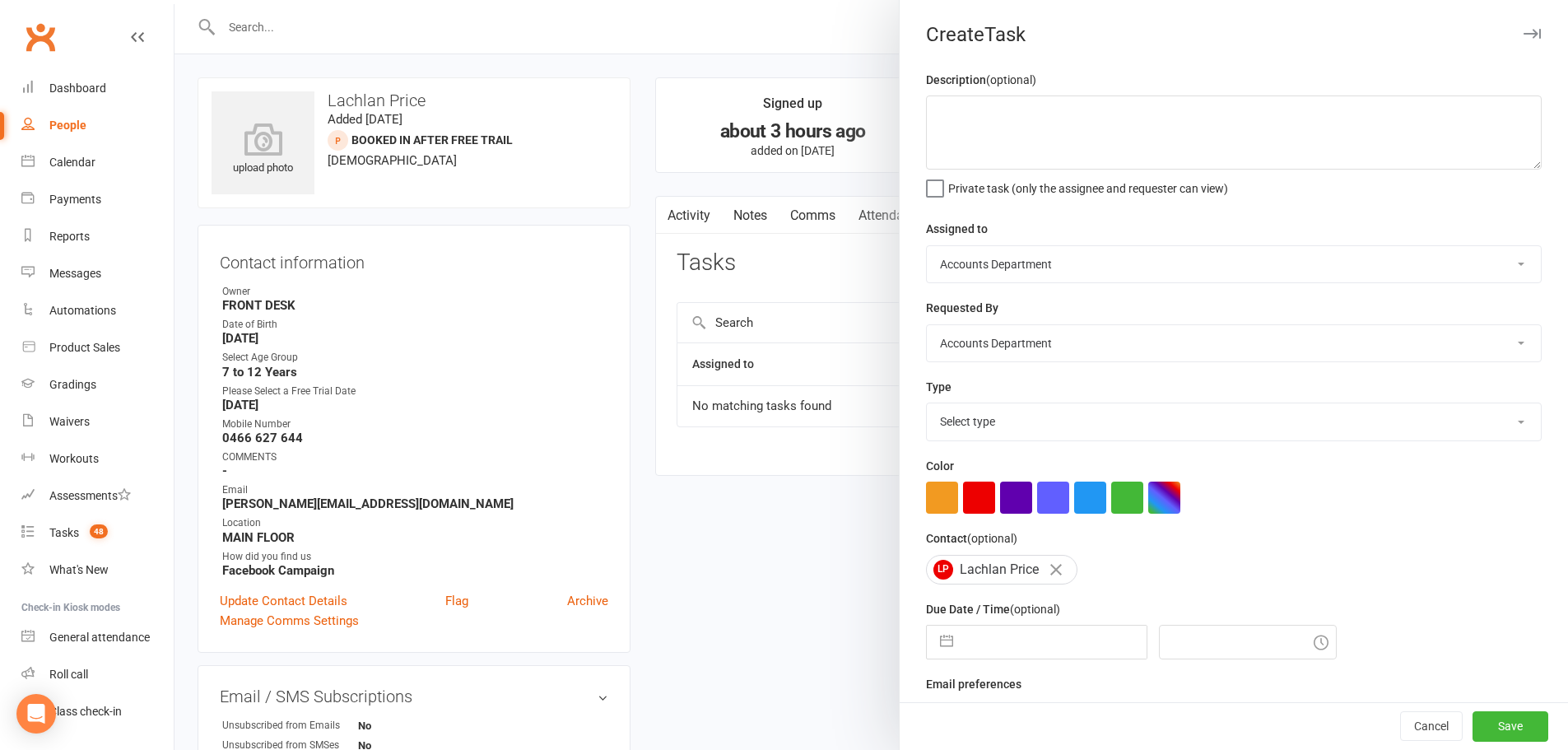
click at [1028, 436] on select "Select type Add info to task Automatic renewal checking Booked in for 1st trial…" at bounding box center [1234, 421] width 614 height 36
click at [927, 407] on select "Select type Add info to task Automatic renewal checking Booked in for 1st trial…" at bounding box center [1234, 421] width 614 height 36
click at [979, 430] on select "Add info to task Automatic renewal checking Booked in for 1st trial program cla…" at bounding box center [1234, 421] width 614 height 36
select select "22453"
click at [927, 407] on select "Add info to task Automatic renewal checking Booked in for 1st trial program cla…" at bounding box center [1234, 421] width 614 height 36
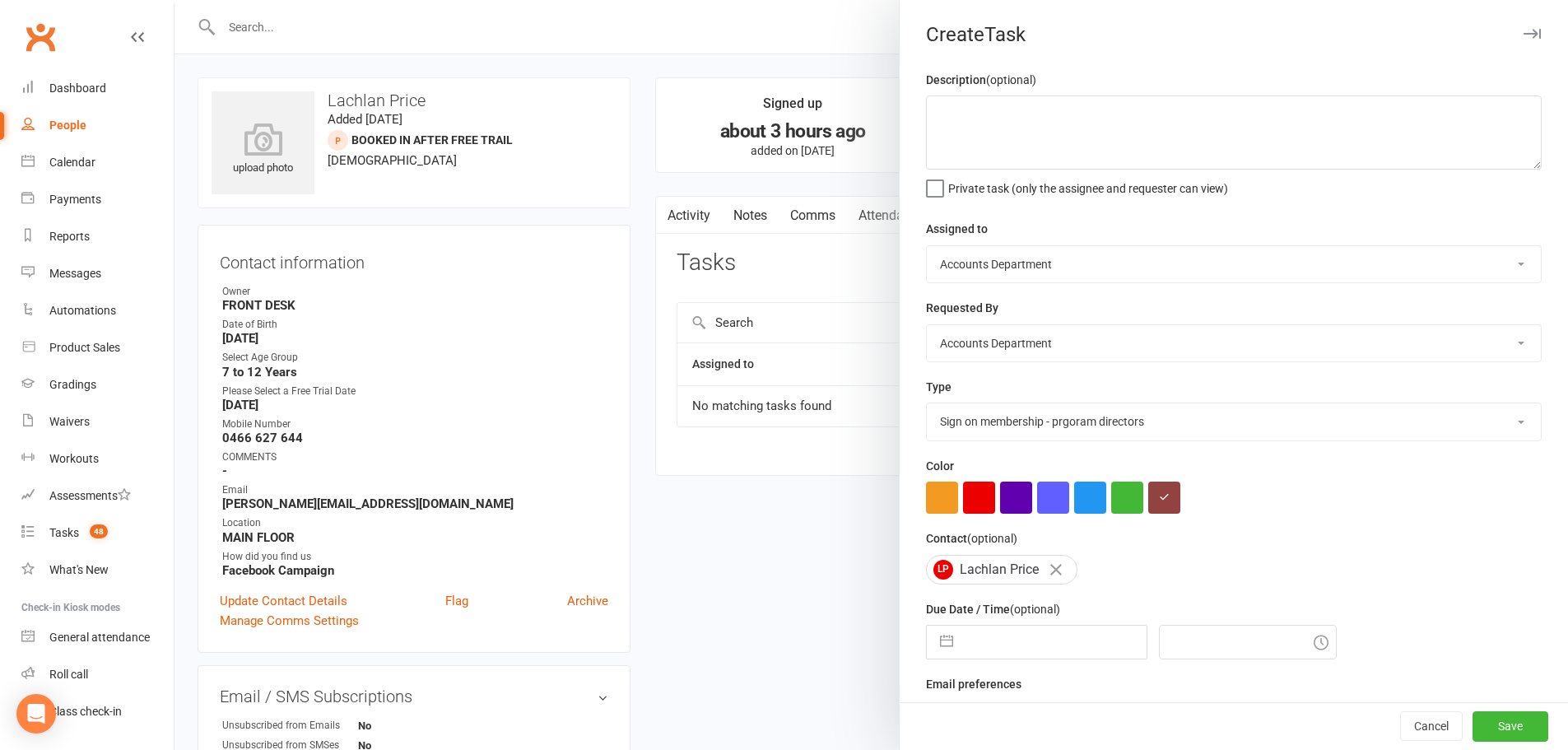
drag, startPoint x: 945, startPoint y: 630, endPoint x: 942, endPoint y: 655, distance: 25.2
click at [941, 656] on button "button" at bounding box center [946, 642] width 30 height 33
select select "7"
select select "2025"
select select "8"
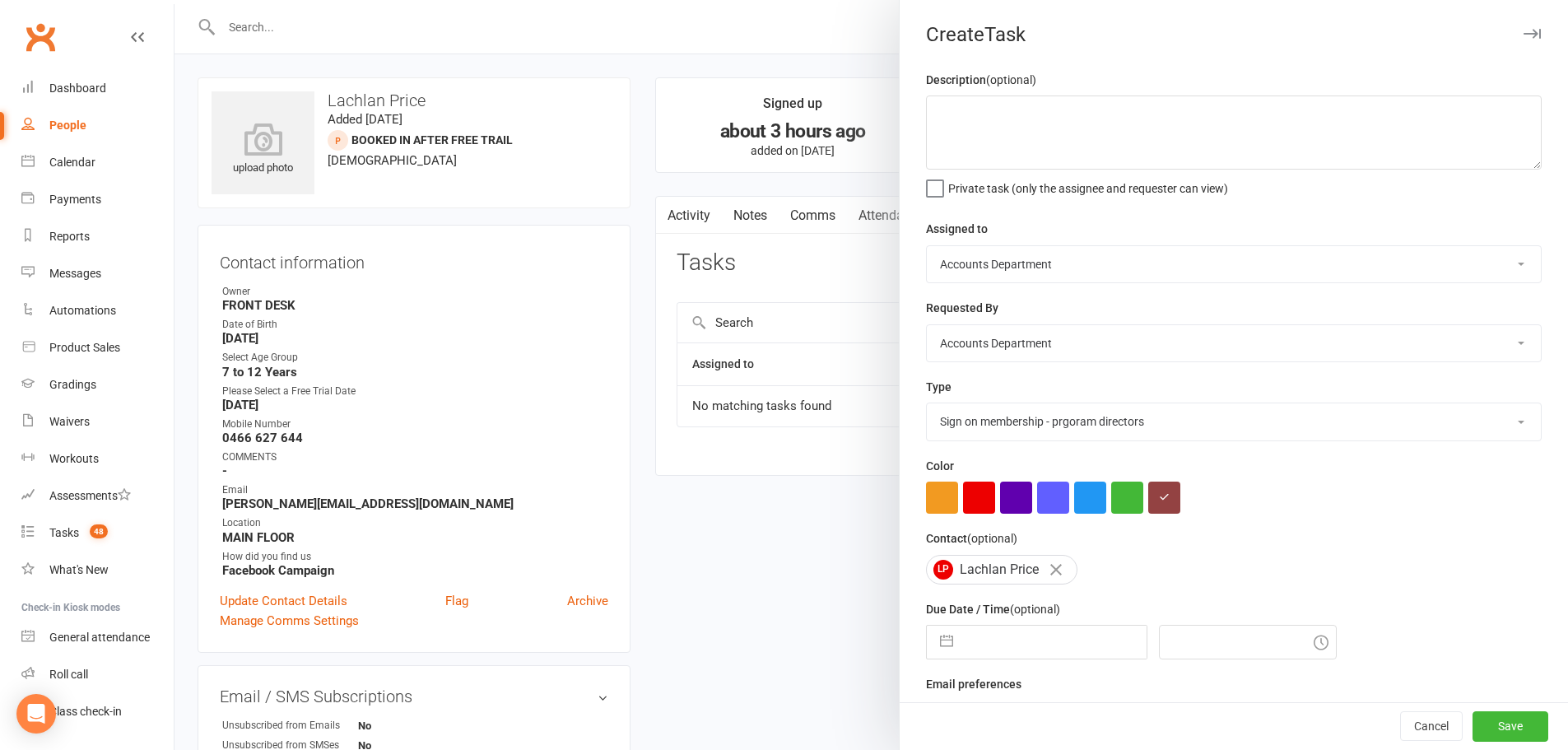
select select "2025"
select select "9"
select select "2025"
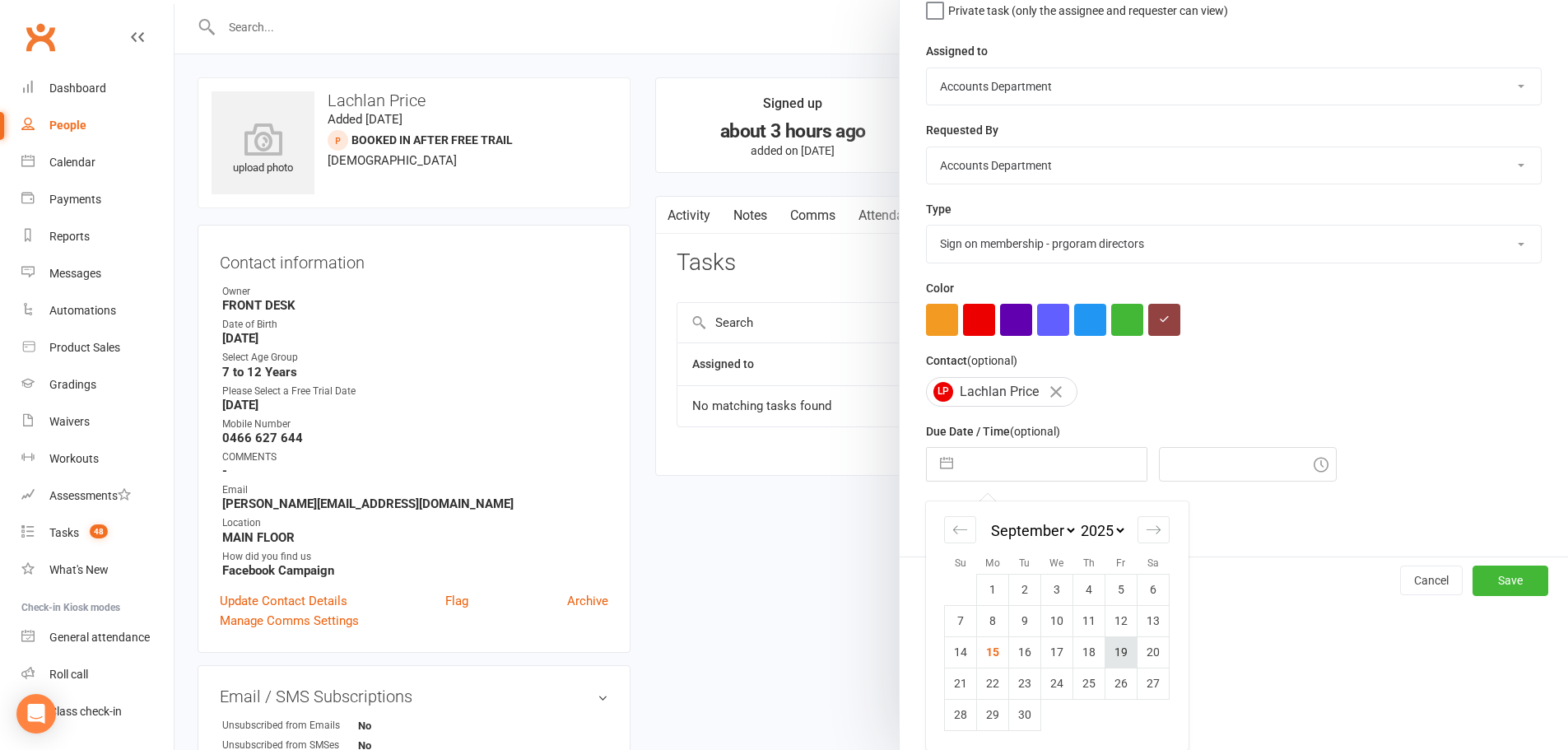
click at [1117, 656] on td "19" at bounding box center [1121, 652] width 32 height 31
type input "[DATE]"
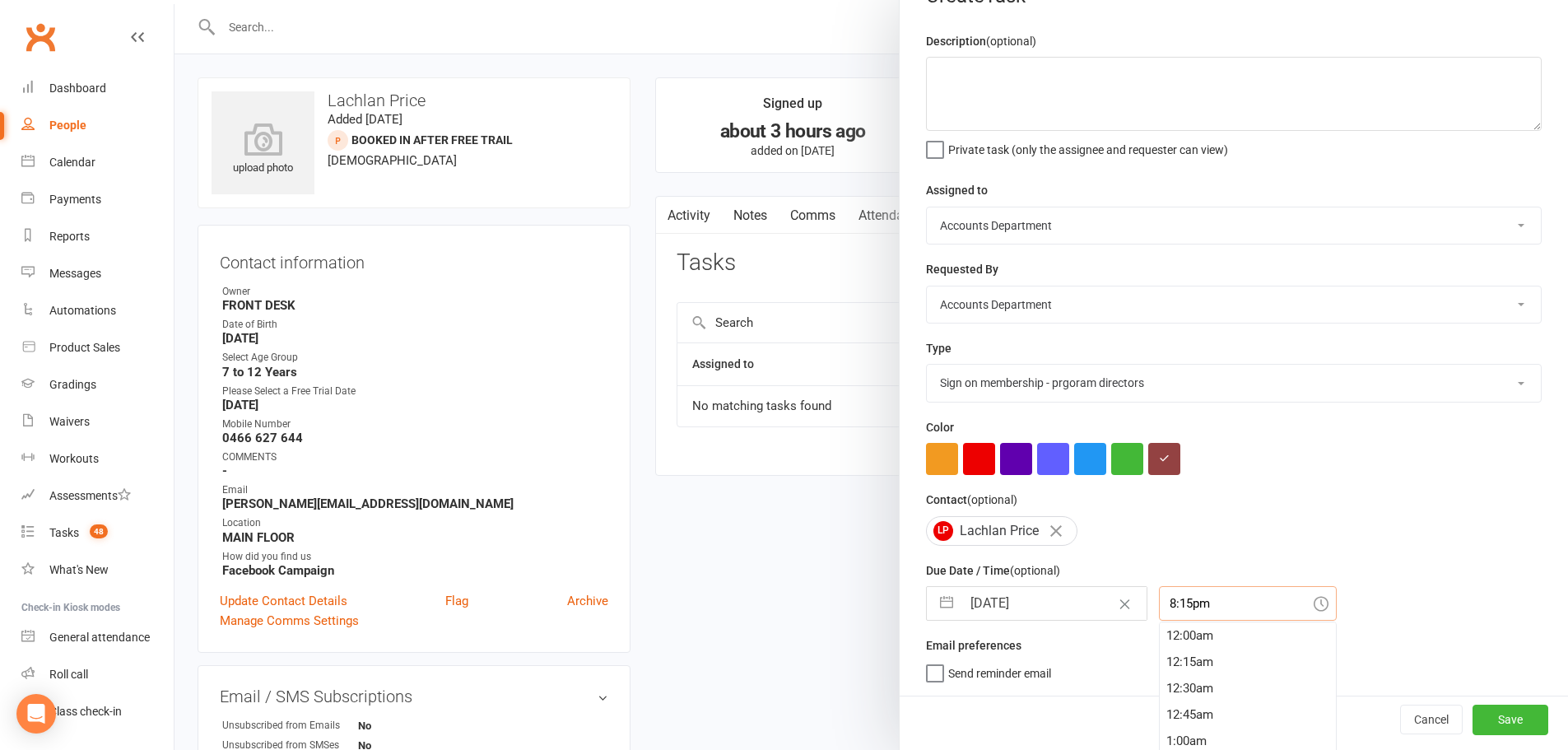
click at [1223, 611] on div "8:15pm 12:00am 12:15am 12:30am 12:45am 1:00am 1:15am 1:30am 1:45am 2:00am 2:15a…" at bounding box center [1247, 602] width 178 height 34
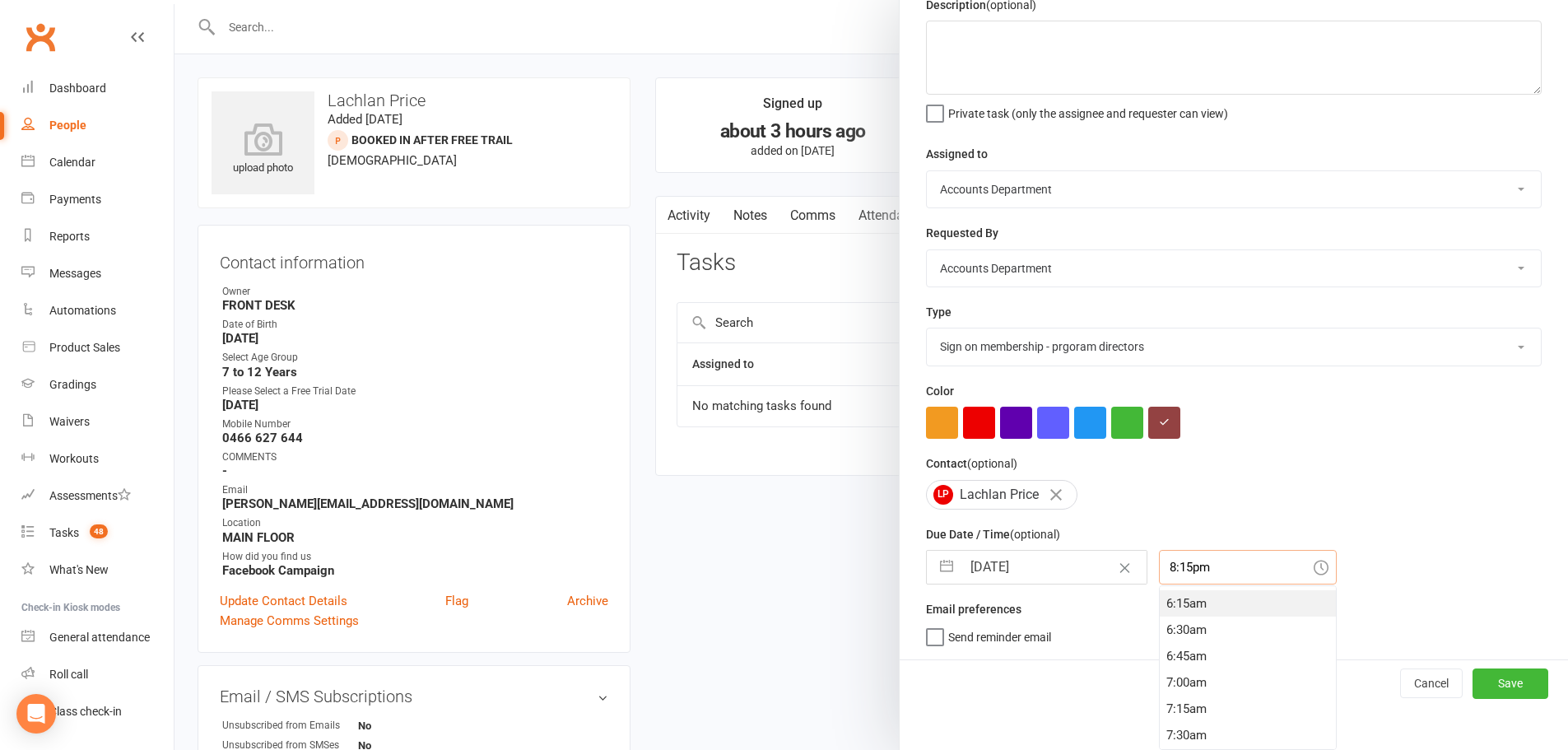
scroll to position [625, 0]
click at [1188, 607] on div "6:00am" at bounding box center [1247, 605] width 176 height 27
type input "6:00am"
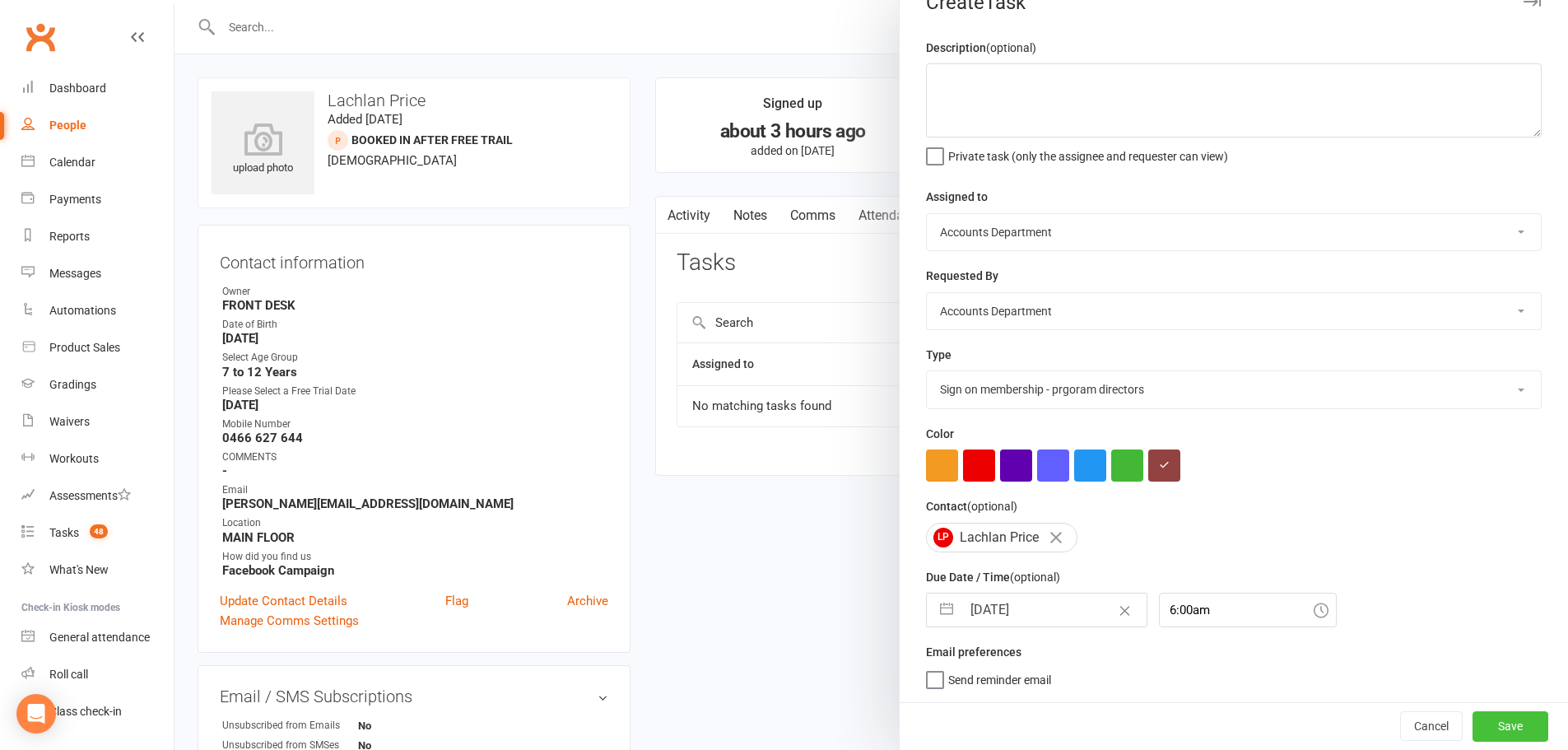
click at [1477, 721] on button "Save" at bounding box center [1510, 726] width 76 height 30
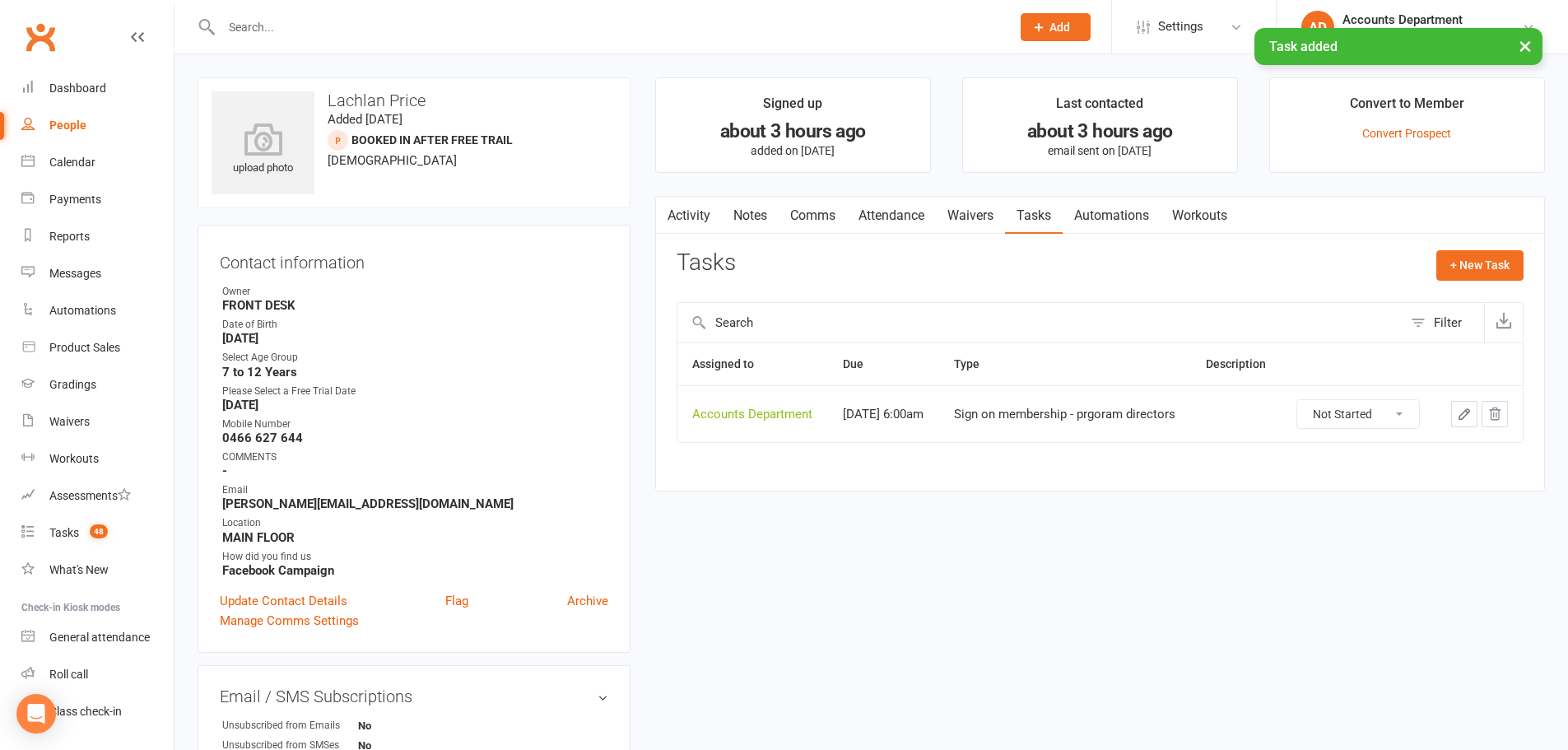
click at [882, 213] on link "Attendance" at bounding box center [891, 215] width 89 height 38
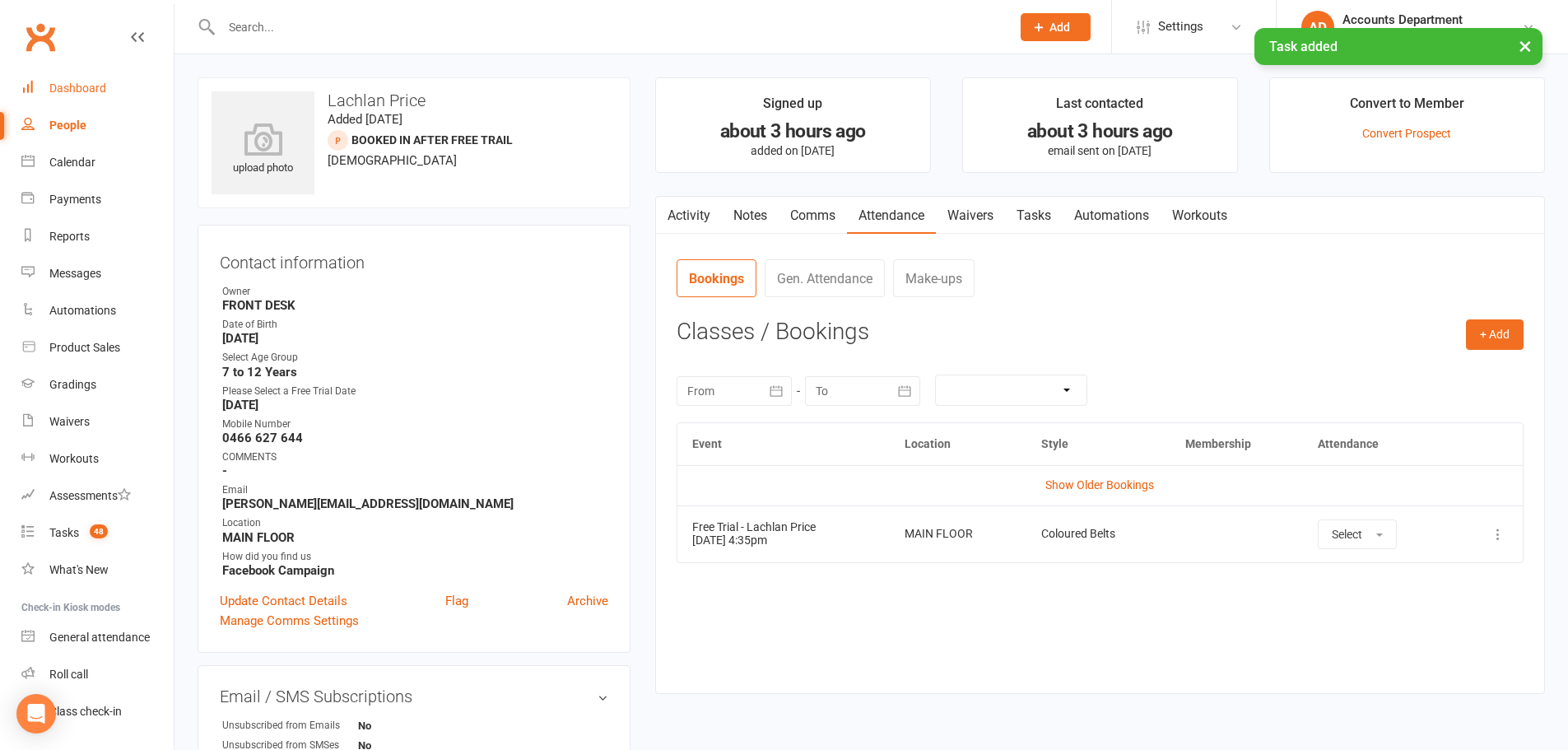
click at [85, 79] on link "Dashboard" at bounding box center [97, 89] width 152 height 37
